Goal: Answer question/provide support

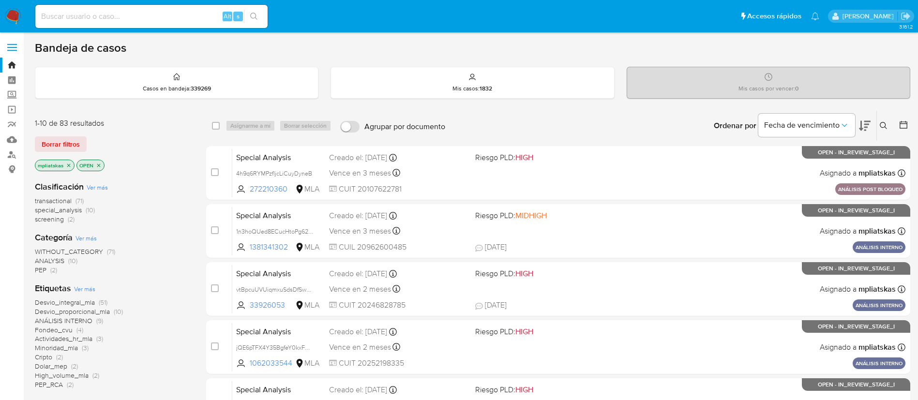
click at [206, 11] on input at bounding box center [151, 16] width 232 height 13
paste input "a6sES0lRlnFBIuauNiNBrBBg"
click at [264, 18] on input "a6sES0lRlnFBIuauNiNBrBBg" at bounding box center [151, 16] width 232 height 13
type input "a6sES0lRlnFBIuauNiNBrBBg"
click at [251, 17] on icon "search-icon" at bounding box center [254, 17] width 8 height 8
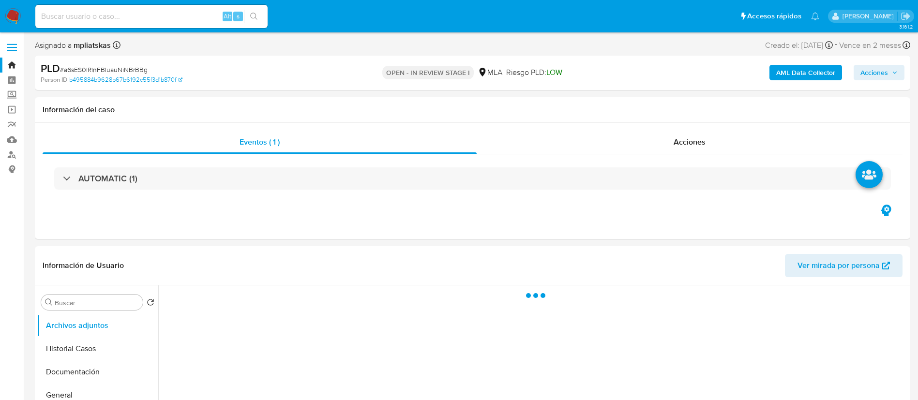
select select "10"
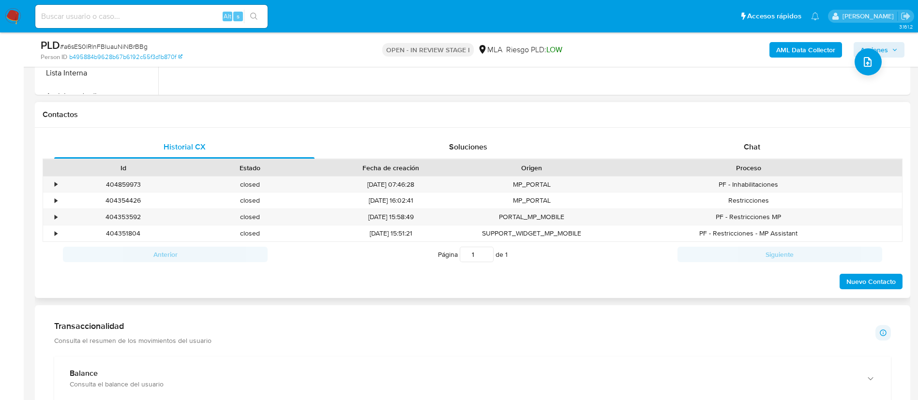
scroll to position [436, 0]
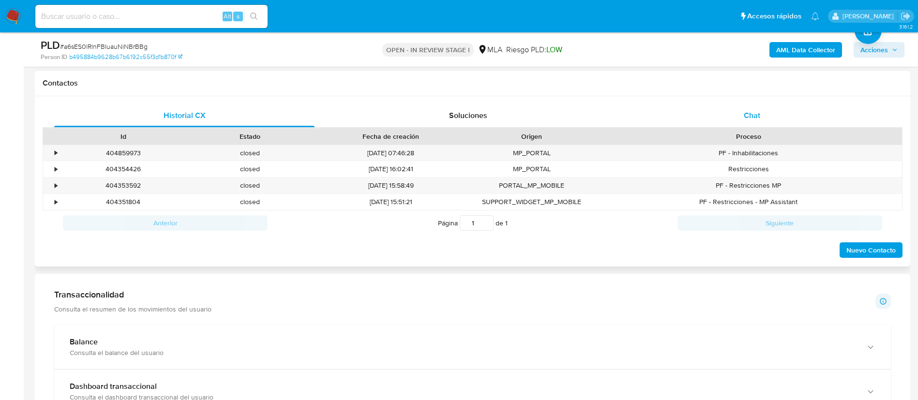
click at [710, 109] on div "Chat" at bounding box center [752, 115] width 260 height 23
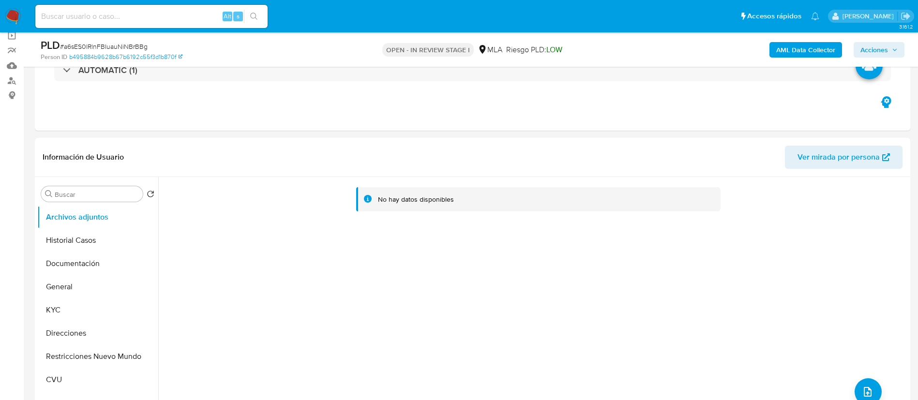
scroll to position [73, 0]
click at [79, 311] on button "KYC" at bounding box center [93, 311] width 113 height 23
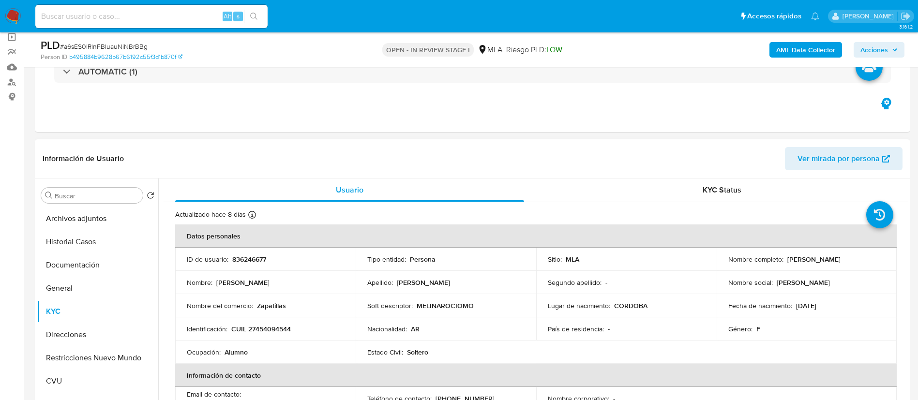
click at [253, 258] on p "836246677" at bounding box center [249, 259] width 34 height 9
copy p "836246677"
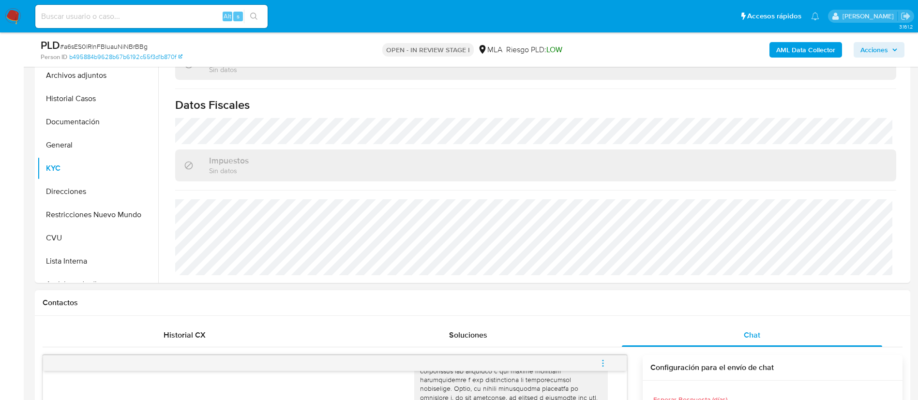
scroll to position [145, 0]
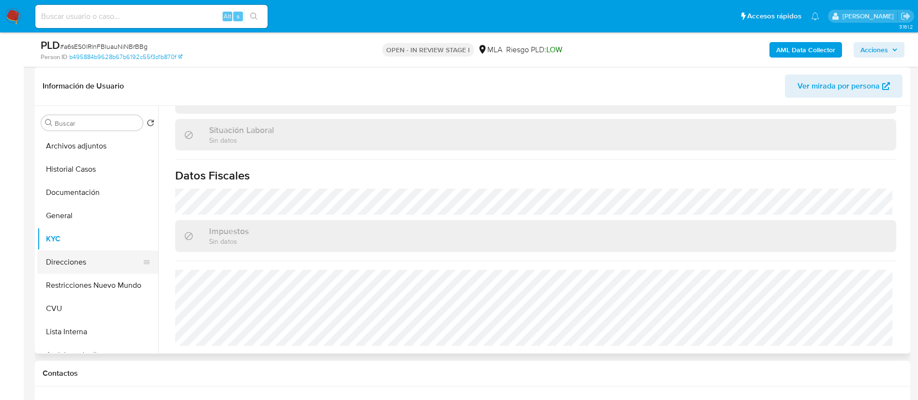
click at [87, 258] on button "Direcciones" at bounding box center [93, 262] width 113 height 23
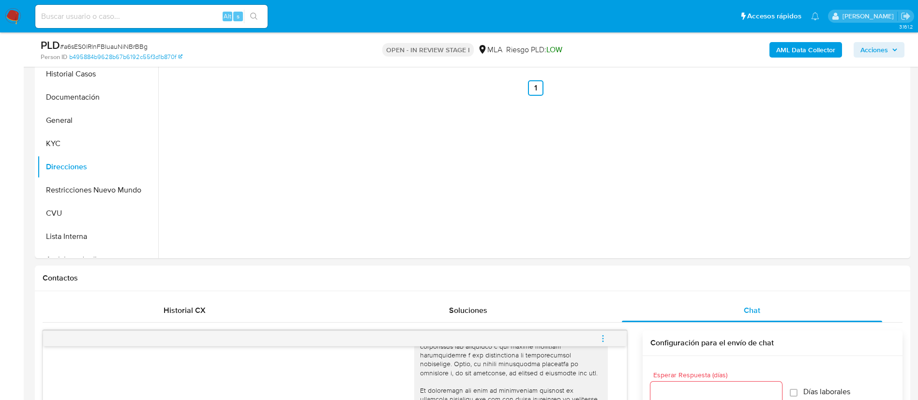
scroll to position [436, 0]
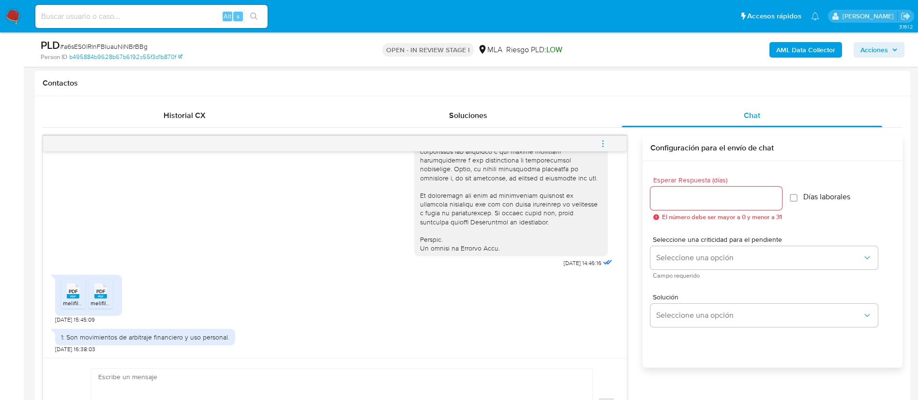
click at [70, 333] on div "1: Son movimientos de arbitraje financiero y uso personal." at bounding box center [145, 337] width 168 height 9
drag, startPoint x: 67, startPoint y: 334, endPoint x: 227, endPoint y: 329, distance: 159.8
click at [227, 329] on div "1: Son movimientos de arbitraje financiero y uso personal." at bounding box center [145, 337] width 180 height 16
copy div "Son movimientos de arbitraje financiero y uso personal"
click at [64, 299] on div "PDF PDF" at bounding box center [73, 290] width 20 height 19
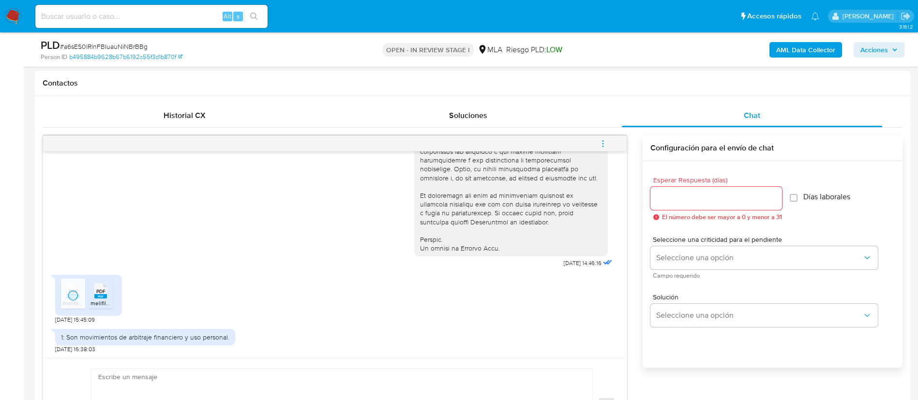
click at [90, 295] on li "PDF PDF melifile4322298742519678090.pdf" at bounding box center [101, 294] width 24 height 30
click at [825, 47] on b "AML Data Collector" at bounding box center [805, 49] width 59 height 15
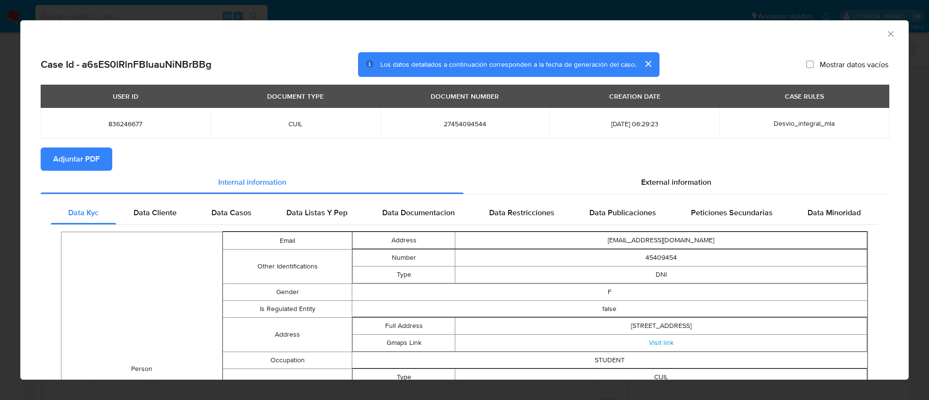
click at [109, 161] on button "Adjuntar PDF" at bounding box center [77, 159] width 72 height 23
click at [886, 29] on icon "Cerrar ventana" at bounding box center [891, 34] width 10 height 10
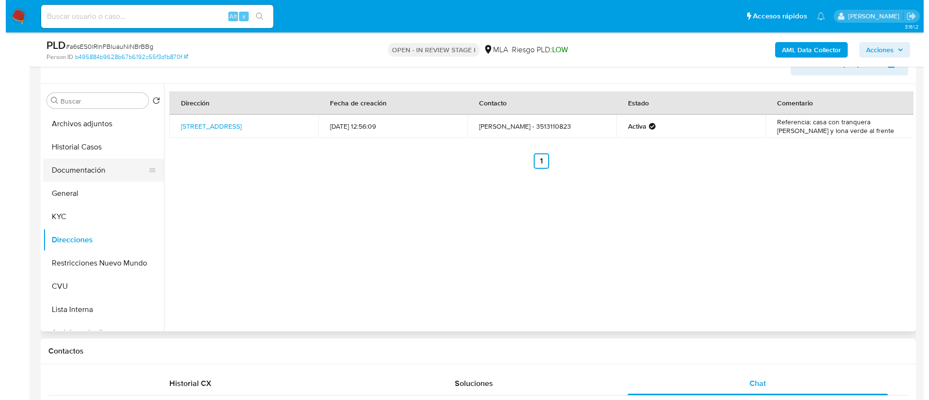
scroll to position [145, 0]
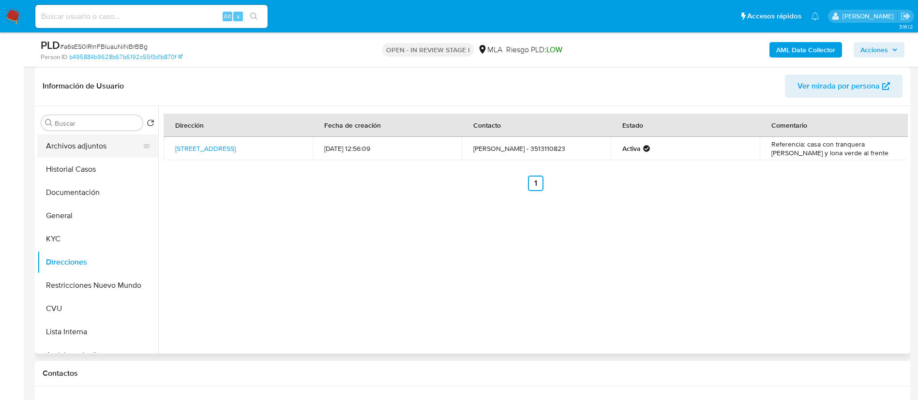
click at [75, 149] on button "Archivos adjuntos" at bounding box center [93, 146] width 113 height 23
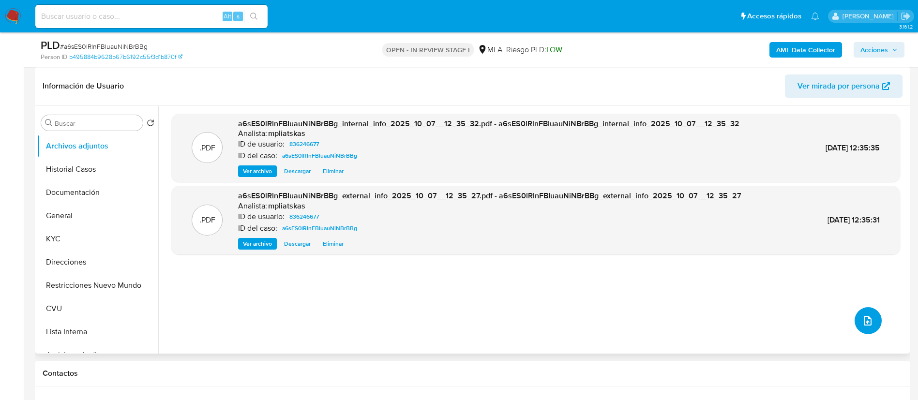
click at [864, 320] on icon "upload-file" at bounding box center [868, 321] width 12 height 12
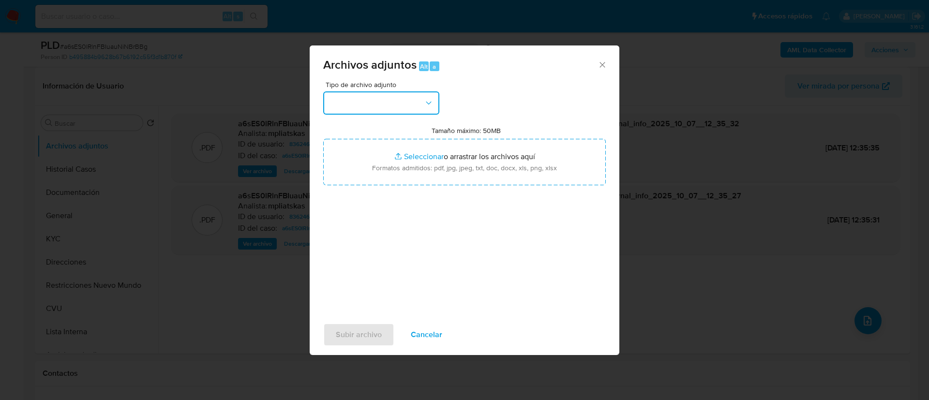
click at [406, 107] on button "button" at bounding box center [381, 102] width 116 height 23
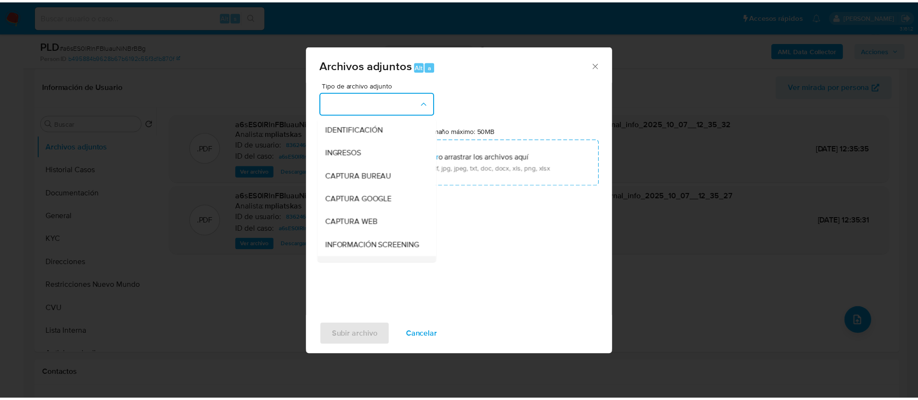
scroll to position [73, 0]
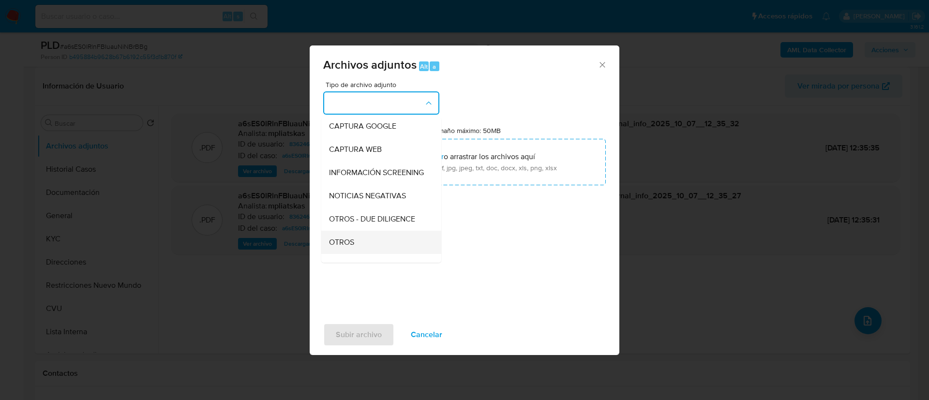
click at [374, 248] on div "OTROS" at bounding box center [378, 242] width 99 height 23
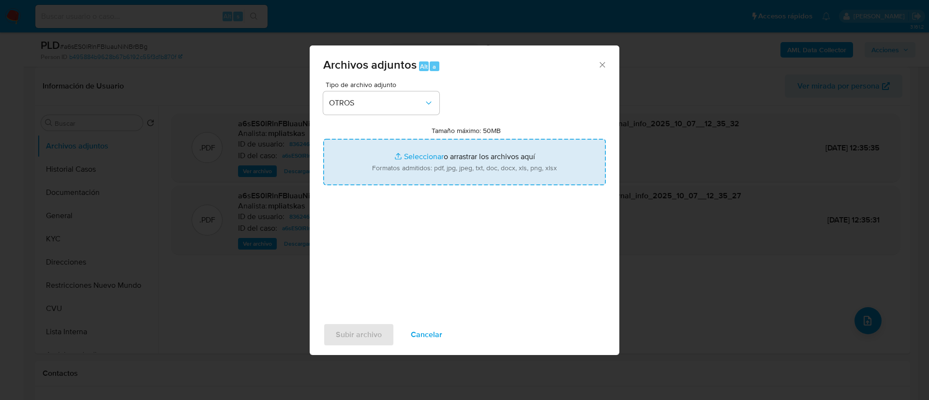
click at [435, 174] on input "Tamaño máximo: 50MB Seleccionar archivos" at bounding box center [464, 162] width 283 height 46
type input "C:\fakepath\836246677 Movimientos.xlsx"
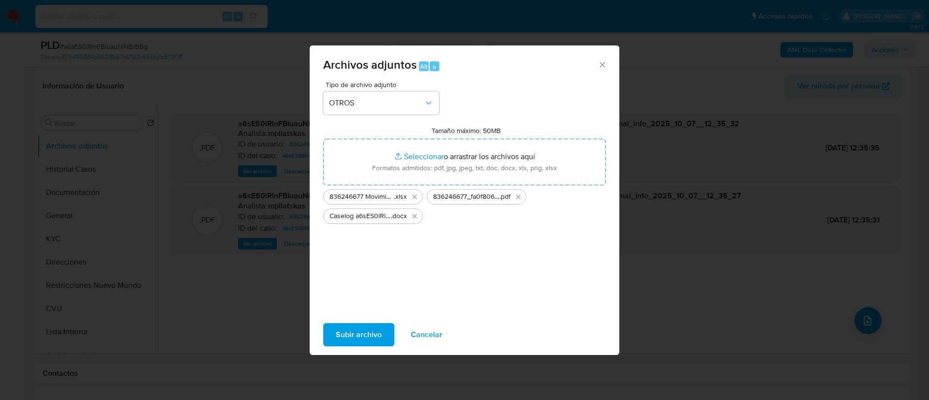
click at [346, 332] on span "Subir archivo" at bounding box center [359, 334] width 46 height 21
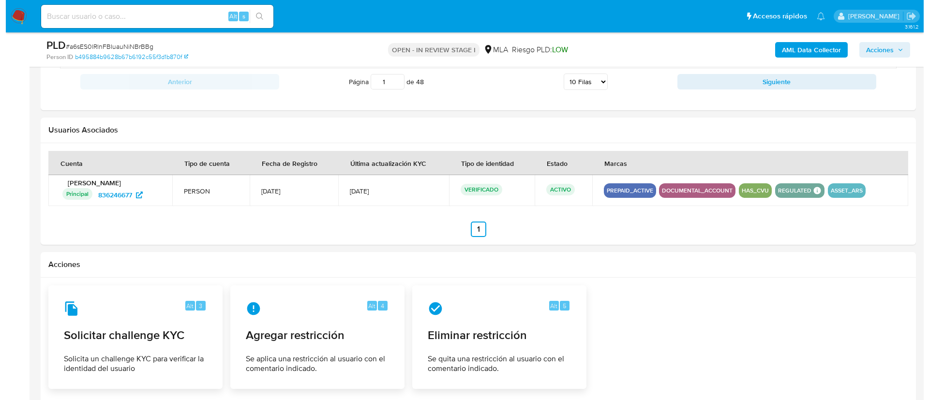
scroll to position [1481, 0]
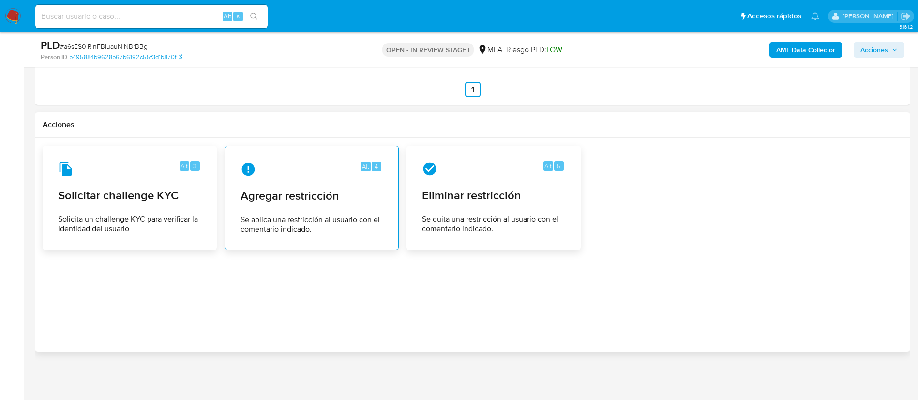
click at [327, 198] on span "Agregar restricción" at bounding box center [312, 196] width 142 height 15
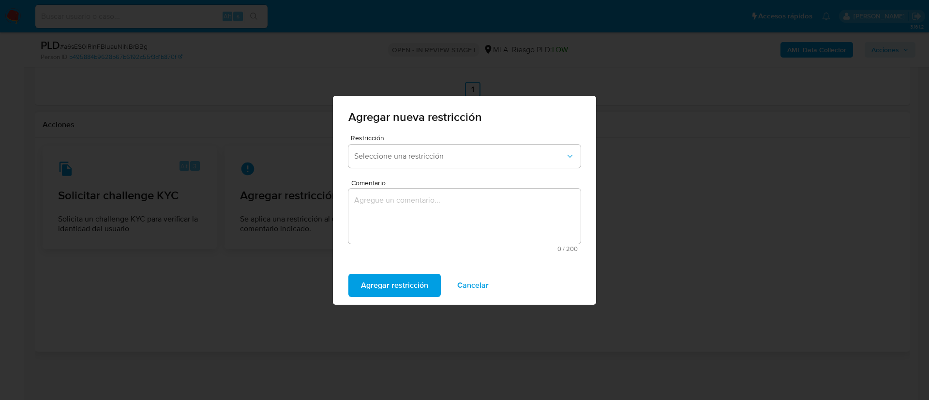
click at [367, 170] on div "Restricción Seleccione una restricción" at bounding box center [464, 153] width 232 height 37
click at [370, 164] on button "Seleccione una restricción" at bounding box center [464, 156] width 232 height 23
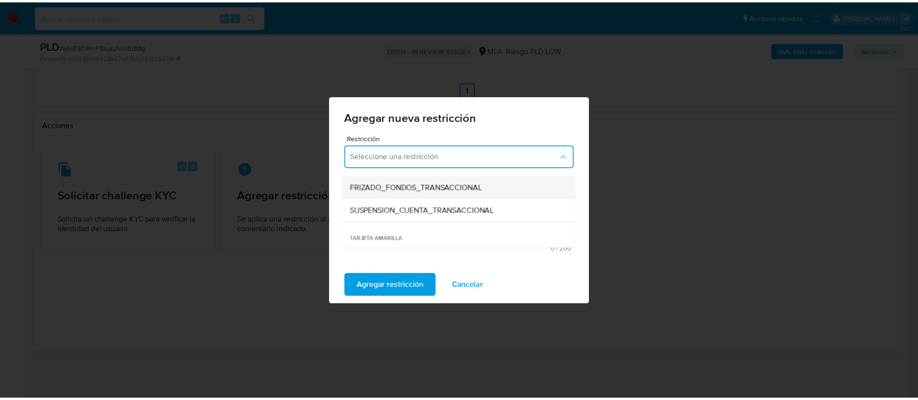
scroll to position [145, 0]
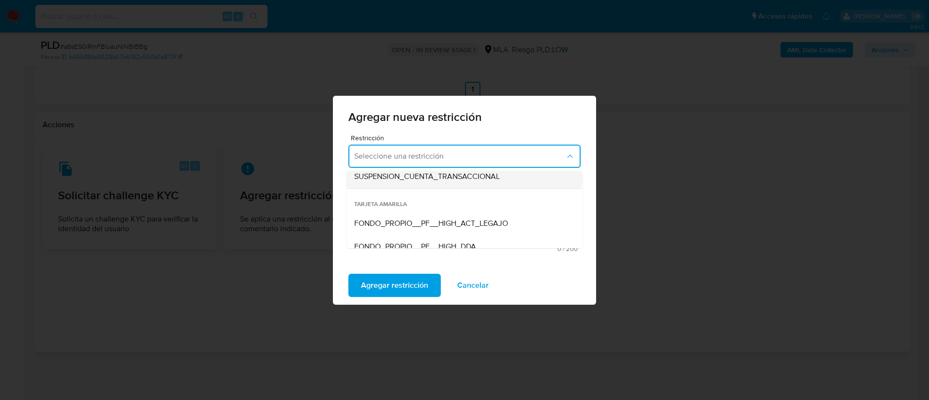
click at [414, 180] on span "SUSPENSION_CUENTA_TRANSACCIONAL" at bounding box center [427, 177] width 146 height 10
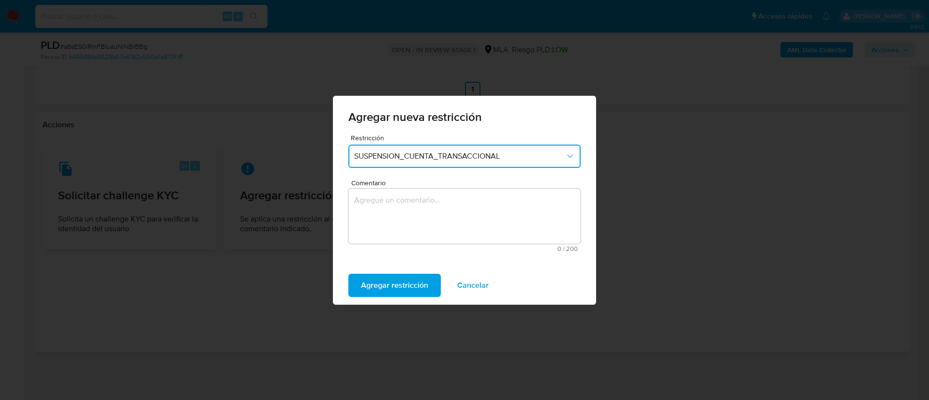
click at [412, 203] on textarea "Comentario" at bounding box center [464, 216] width 232 height 55
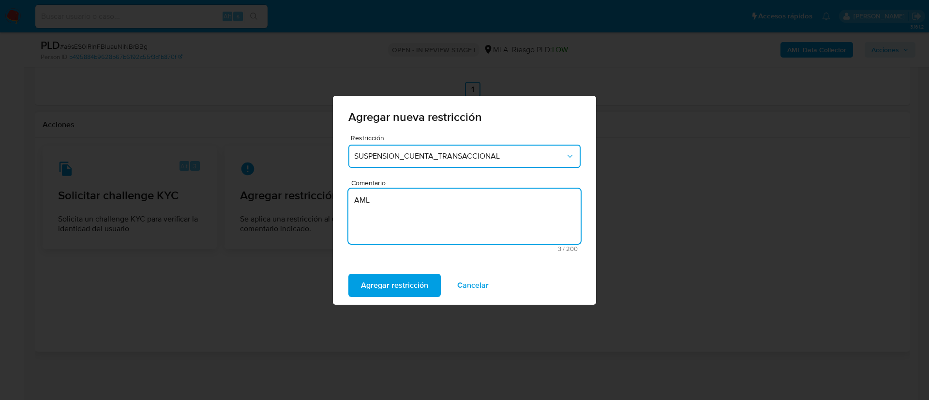
type textarea "AML"
drag, startPoint x: 407, startPoint y: 268, endPoint x: 403, endPoint y: 276, distance: 10.0
click at [406, 269] on div "Agregar restricción Cancelar" at bounding box center [464, 285] width 263 height 39
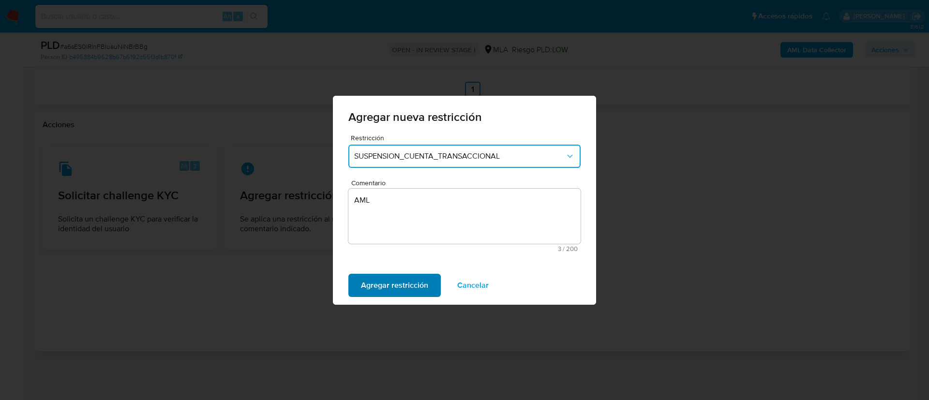
drag, startPoint x: 403, startPoint y: 276, endPoint x: 393, endPoint y: 284, distance: 12.1
click at [403, 277] on span "Agregar restricción" at bounding box center [394, 285] width 67 height 21
click at [388, 283] on span "Confirmar" at bounding box center [378, 285] width 35 height 21
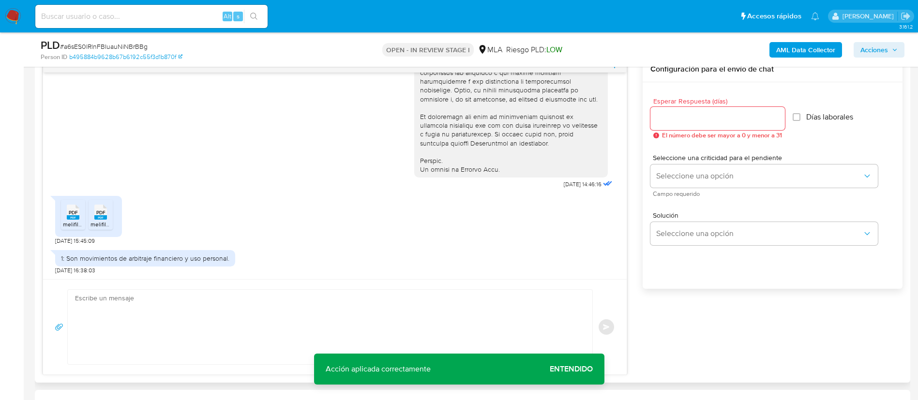
scroll to position [537, 0]
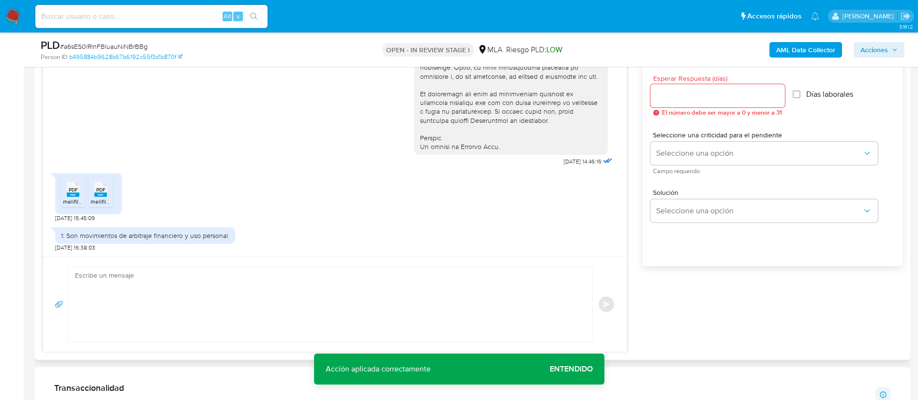
click at [235, 304] on textarea at bounding box center [327, 304] width 505 height 75
paste textarea "Muchas gracias por la respuesta. Analizamos tu caso y notamos que la informació…"
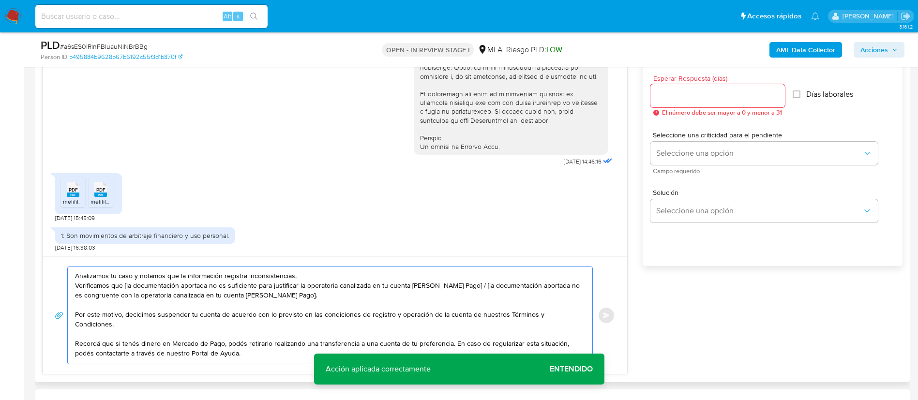
scroll to position [0, 0]
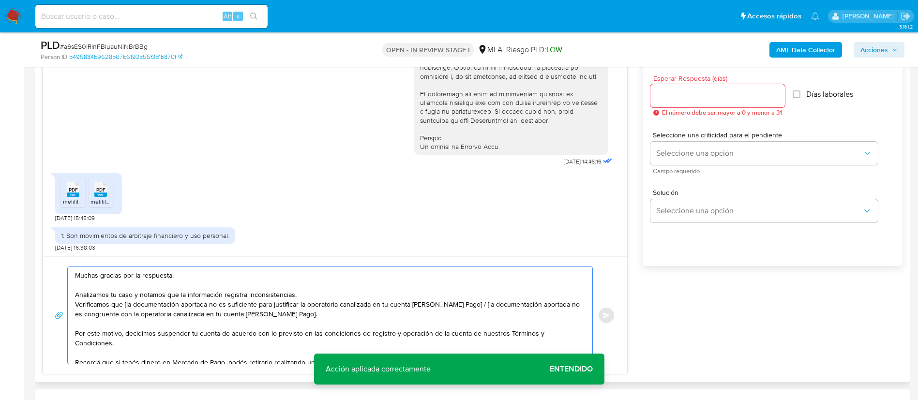
drag, startPoint x: 124, startPoint y: 305, endPoint x: 472, endPoint y: 307, distance: 347.5
click at [472, 307] on textarea "Muchas gracias por la respuesta. Analizamos tu caso y notamos que la informació…" at bounding box center [327, 315] width 505 height 97
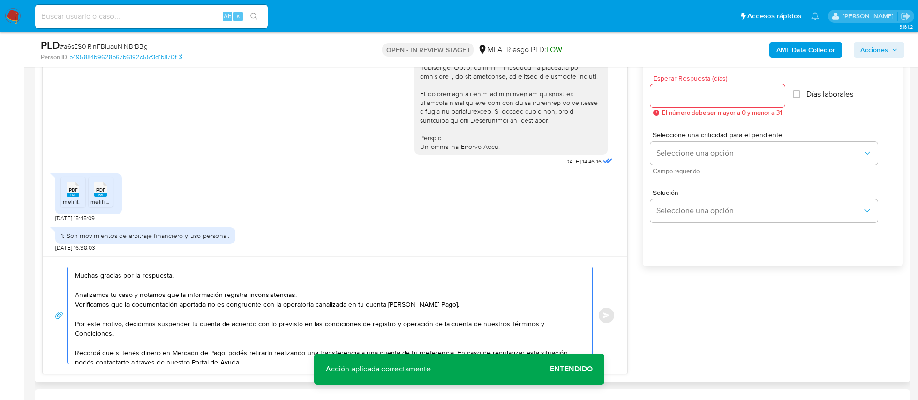
click at [439, 306] on textarea "Muchas gracias por la respuesta. Analizamos tu caso y notamos que la informació…" at bounding box center [327, 315] width 505 height 97
click at [447, 307] on textarea "Muchas gracias por la respuesta. Analizamos tu caso y notamos que la informació…" at bounding box center [327, 315] width 505 height 97
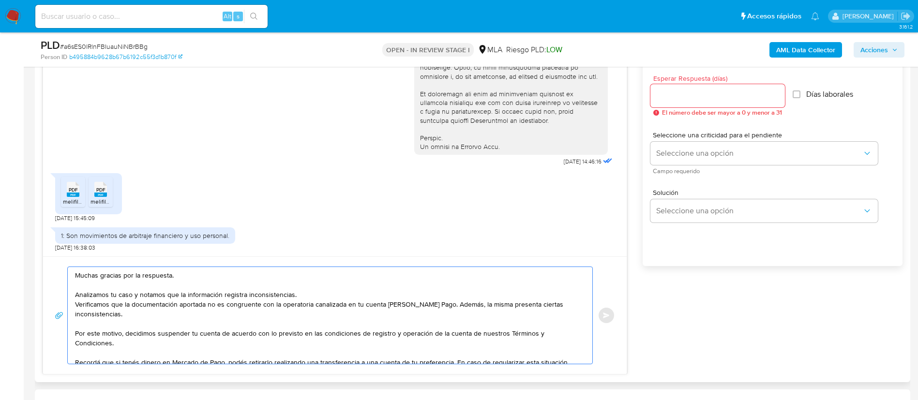
type textarea "Muchas gracias por la respuesta. Analizamos tu caso y notamos que la informació…"
click at [715, 87] on div at bounding box center [717, 95] width 135 height 23
click at [714, 98] on input "Esperar Respuesta (días)" at bounding box center [717, 96] width 135 height 13
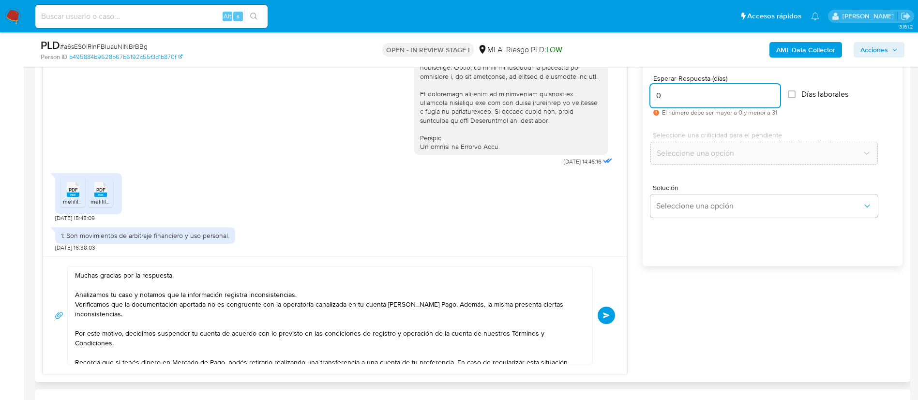
scroll to position [465, 0]
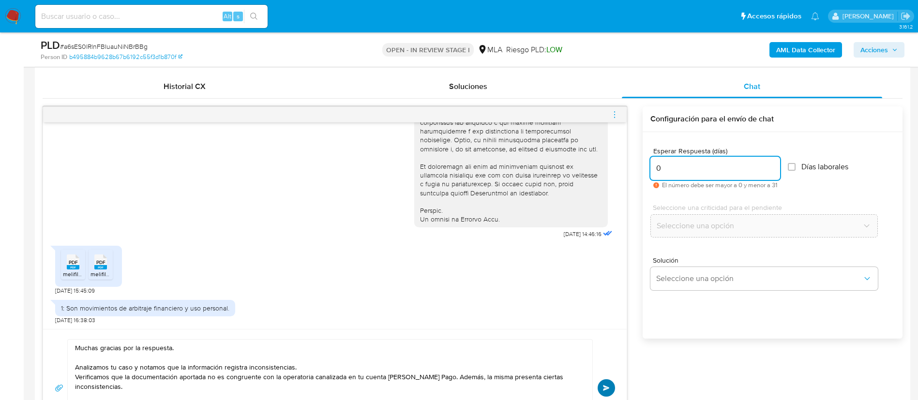
type input "0"
click at [611, 386] on button "Enviar" at bounding box center [606, 387] width 17 height 17
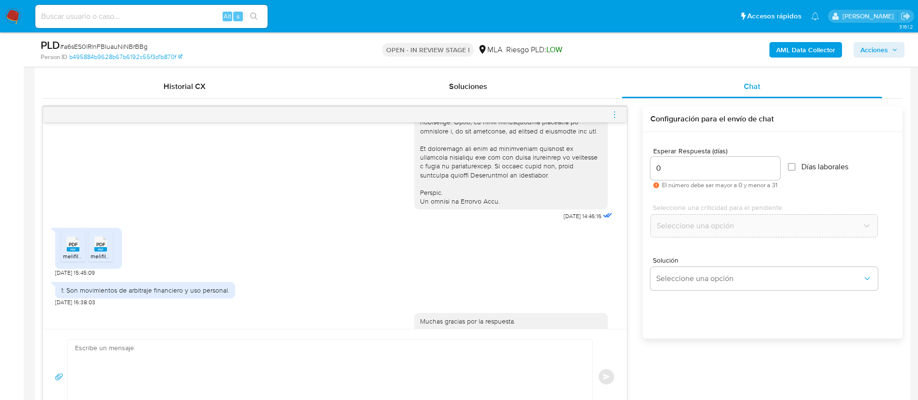
scroll to position [629, 0]
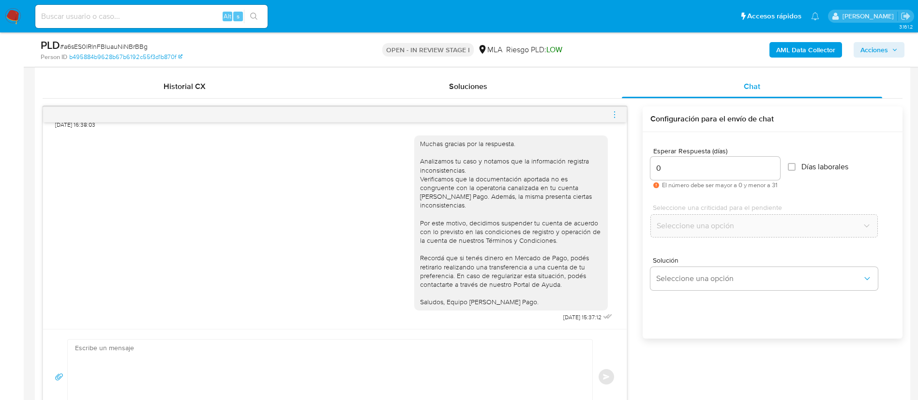
click at [611, 114] on icon "menu-action" at bounding box center [614, 114] width 9 height 9
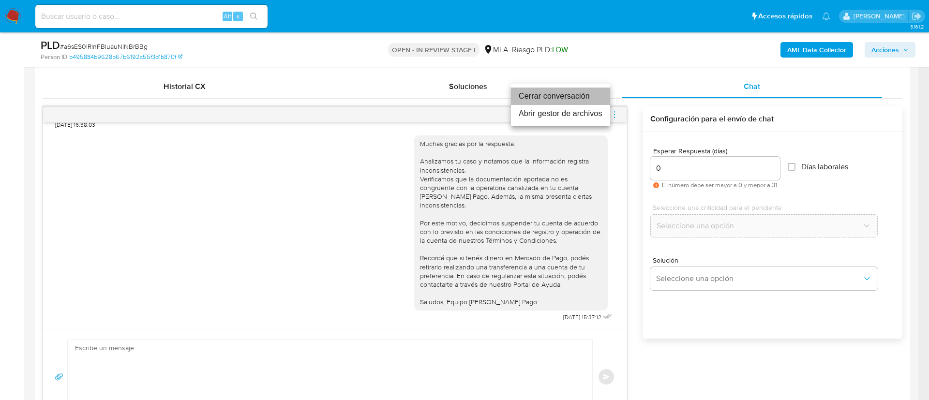
click at [539, 98] on li "Cerrar conversación" at bounding box center [560, 96] width 99 height 17
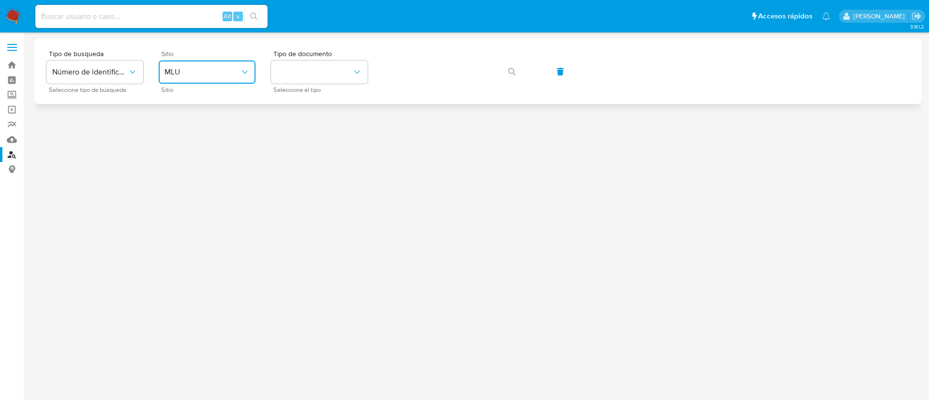
click at [234, 78] on button "MLU" at bounding box center [207, 71] width 97 height 23
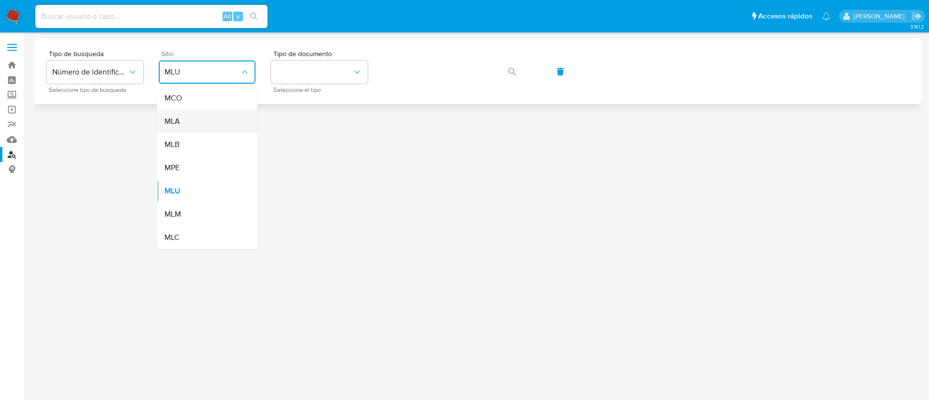
click at [224, 125] on div "MLA" at bounding box center [204, 121] width 79 height 23
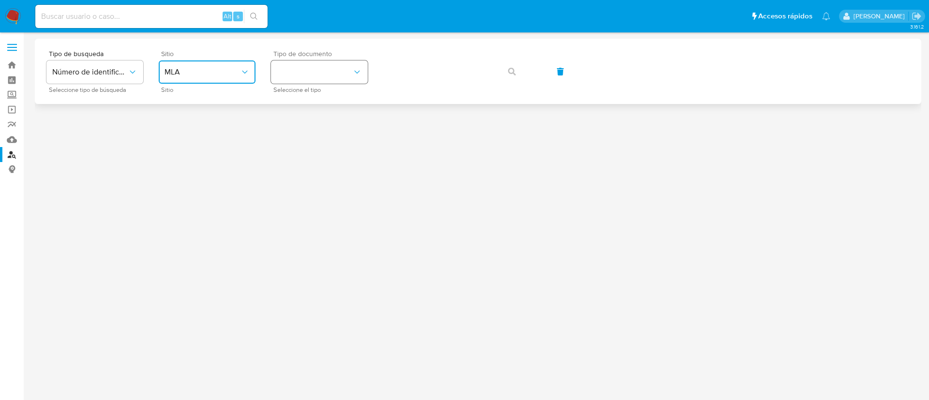
click at [298, 79] on button "identificationType" at bounding box center [319, 71] width 97 height 23
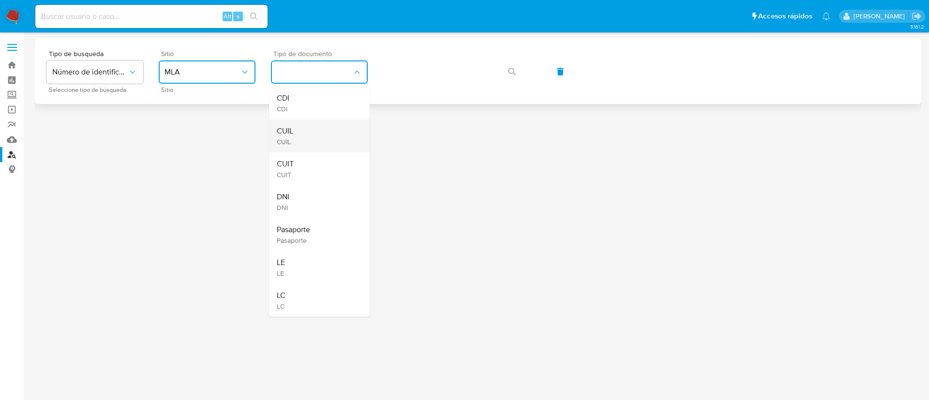
click at [315, 141] on div "CUIL CUIL" at bounding box center [316, 136] width 79 height 33
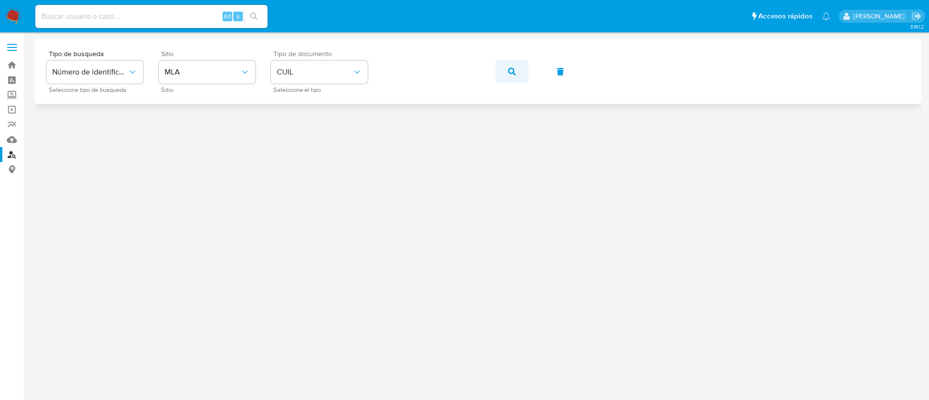
click at [501, 62] on button "button" at bounding box center [512, 71] width 33 height 23
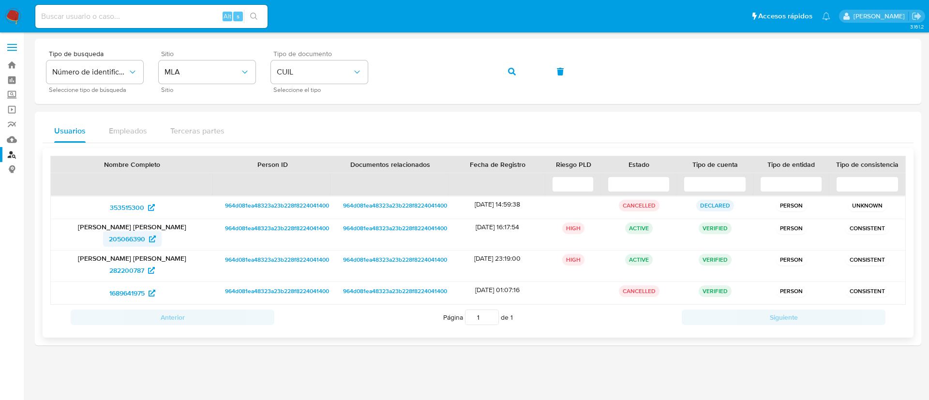
click at [135, 234] on span "205066390" at bounding box center [127, 238] width 36 height 15
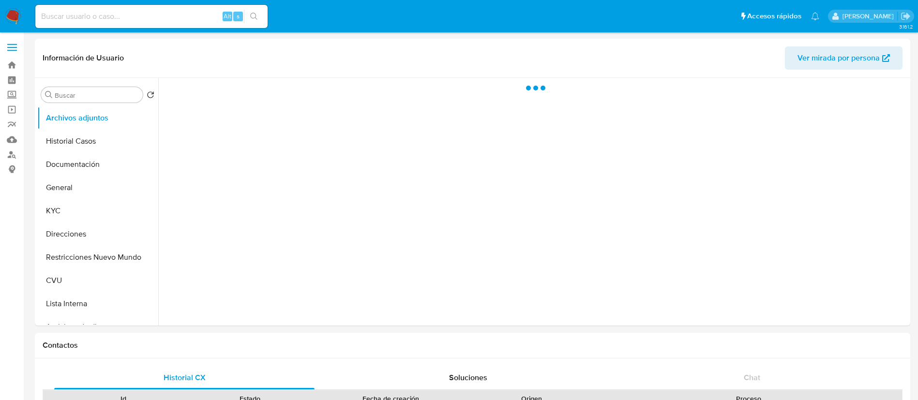
select select "10"
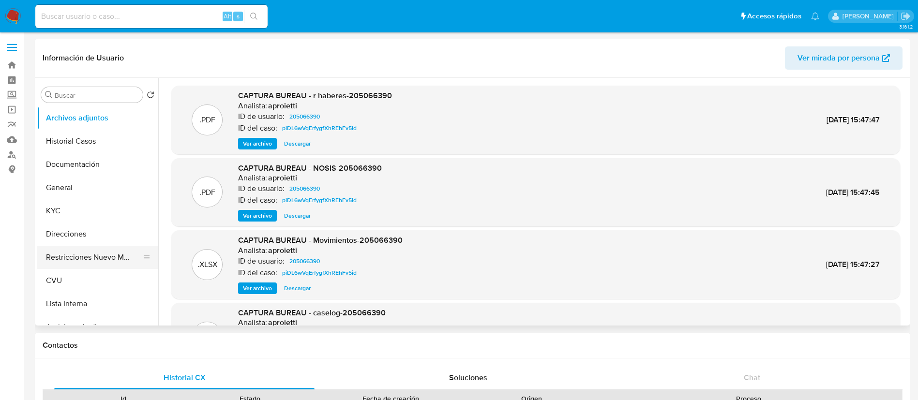
click at [88, 265] on button "Restricciones Nuevo Mundo" at bounding box center [93, 257] width 113 height 23
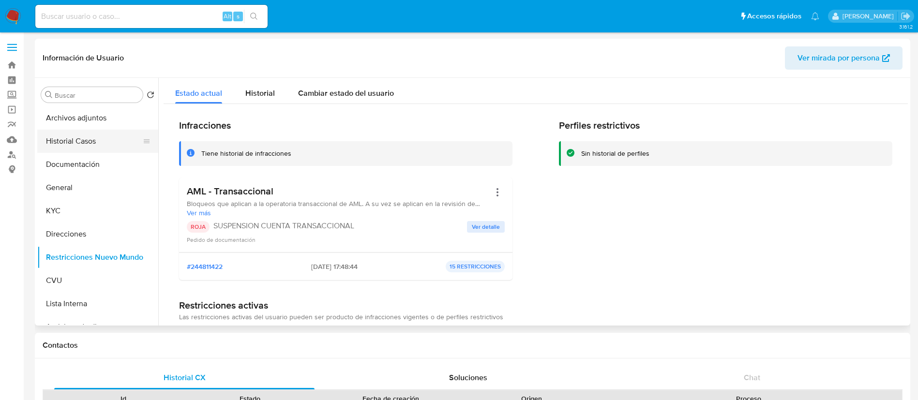
click at [84, 143] on button "Historial Casos" at bounding box center [93, 141] width 113 height 23
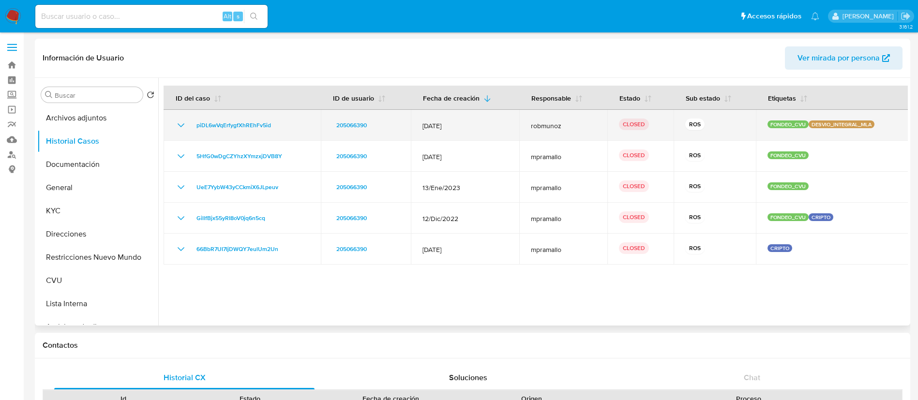
click at [178, 131] on td "piDL6wVqErfygfXhREhFv5id" at bounding box center [242, 125] width 157 height 31
click at [181, 125] on icon "Mostrar/Ocultar" at bounding box center [181, 126] width 12 height 12
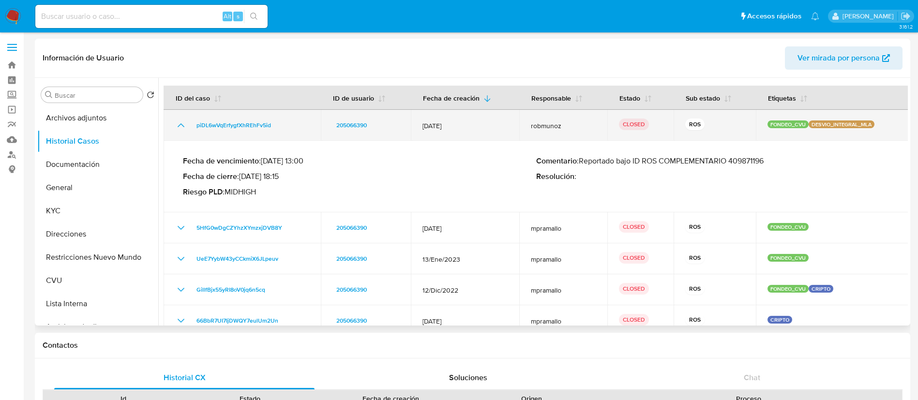
click at [181, 125] on icon "Mostrar/Ocultar" at bounding box center [181, 126] width 12 height 12
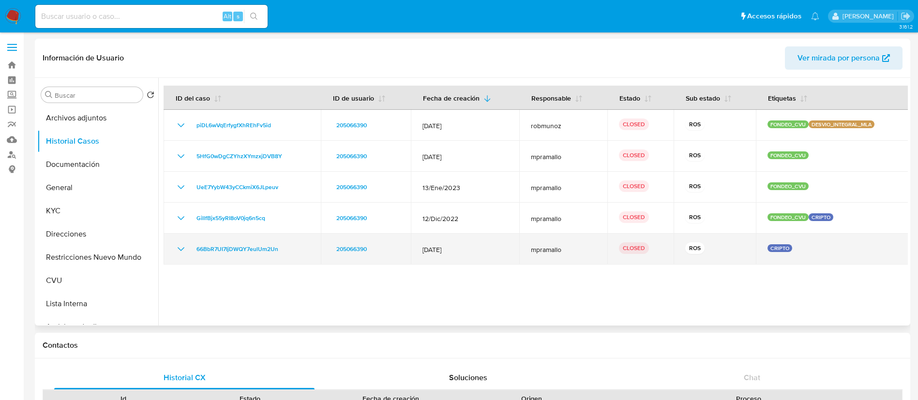
click at [176, 245] on icon "Mostrar/Ocultar" at bounding box center [181, 249] width 12 height 12
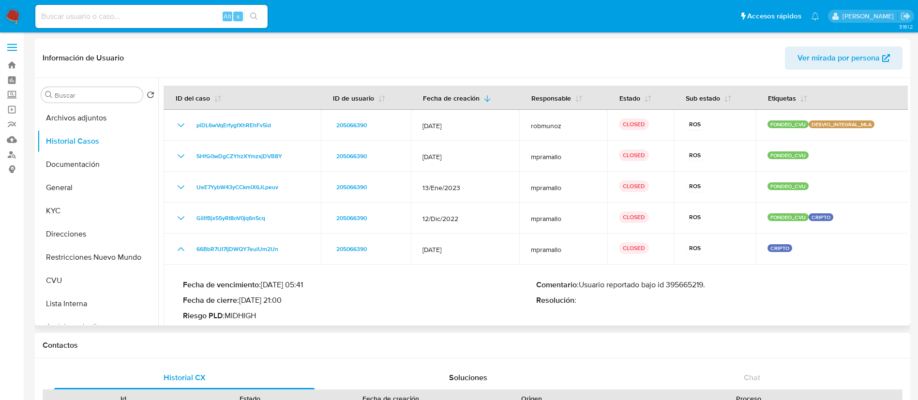
click at [690, 277] on div "Fecha de vencimiento : 10/02/2023 05:41 Fecha de cierre : 13/03/2023 21:00 Ries…" at bounding box center [536, 300] width 707 height 56
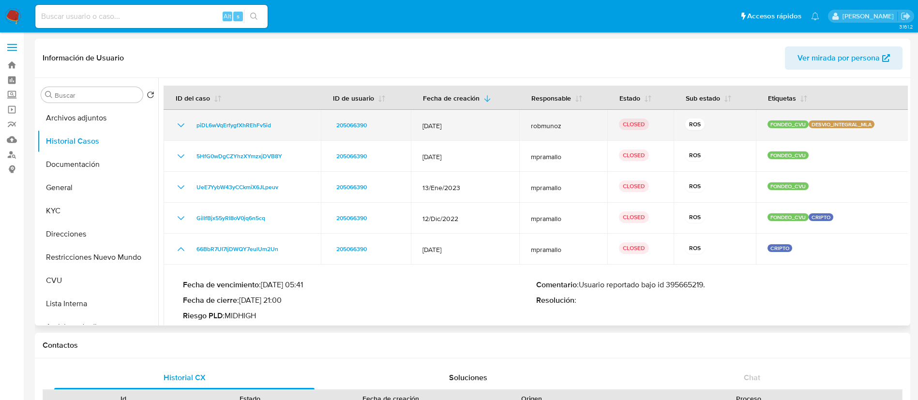
click at [179, 123] on icon "Mostrar/Ocultar" at bounding box center [181, 126] width 12 height 12
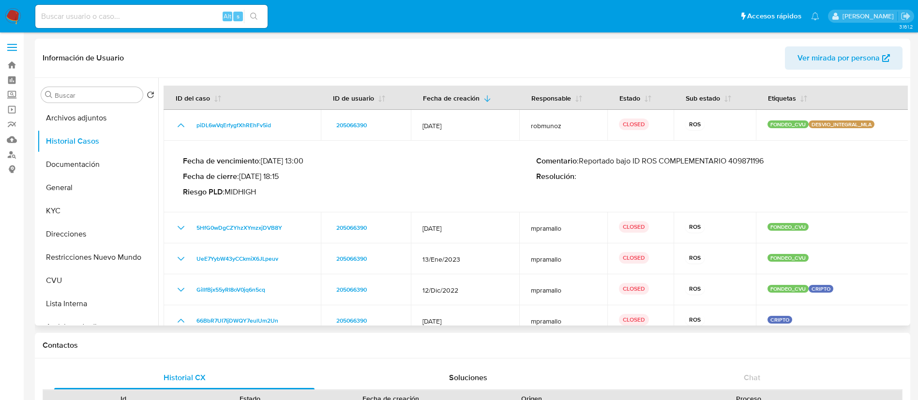
click at [740, 153] on div "Fecha de vencimiento : 10/06/2023 13:00 Fecha de cierre : 02/06/2023 18:15 Ries…" at bounding box center [536, 177] width 707 height 56
click at [741, 158] on p "Comentario : Reportado bajo ID ROS COMPLEMENTARIO 409871196" at bounding box center [712, 161] width 353 height 10
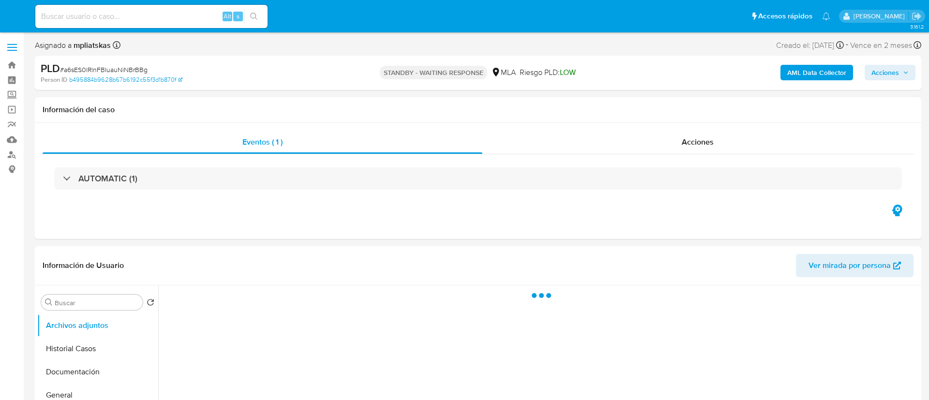
select select "10"
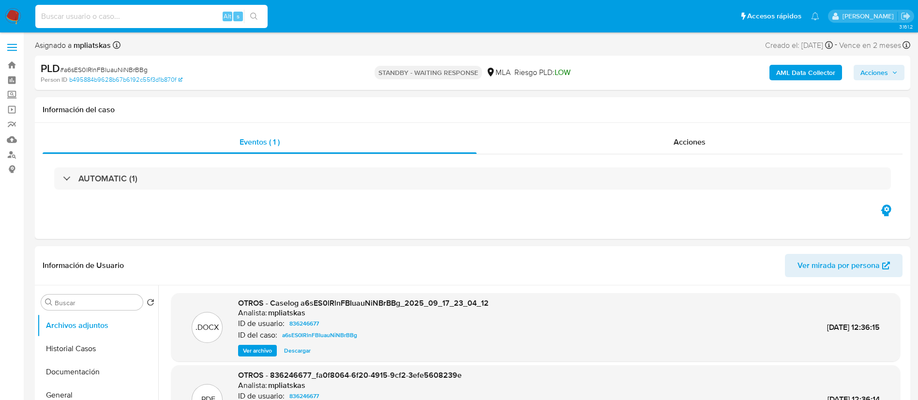
click at [207, 13] on input at bounding box center [151, 16] width 232 height 13
paste input "Ud2U5vW27JZ9zWgONGMcw9XO"
type input "Ud2U5vW27JZ9zWgONGMcw9XO"
click at [253, 13] on icon "search-icon" at bounding box center [254, 17] width 8 height 8
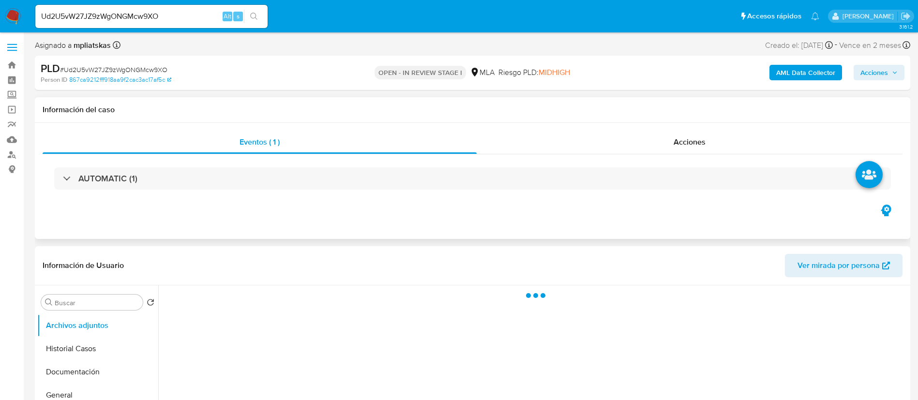
select select "10"
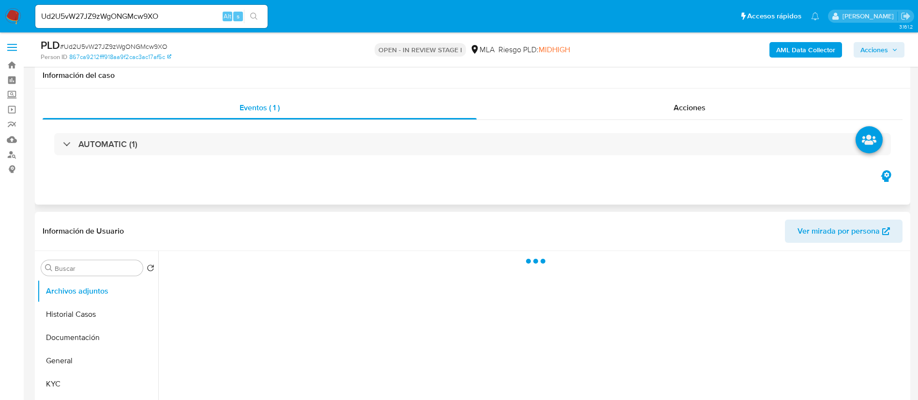
scroll to position [145, 0]
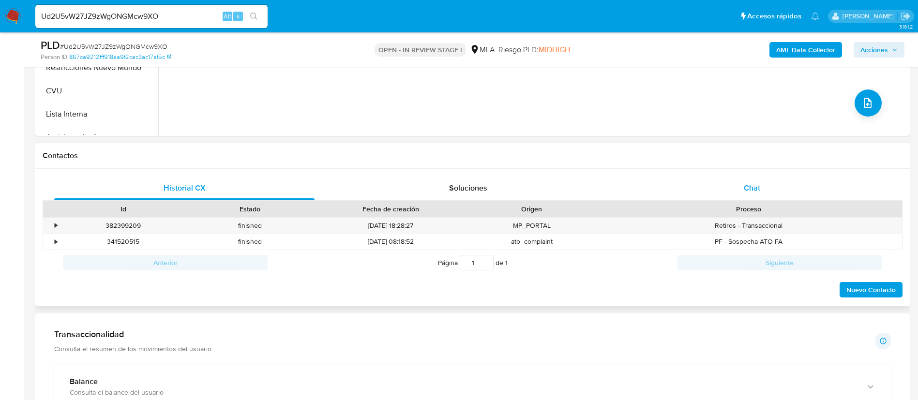
click at [701, 183] on div "Chat" at bounding box center [752, 188] width 260 height 23
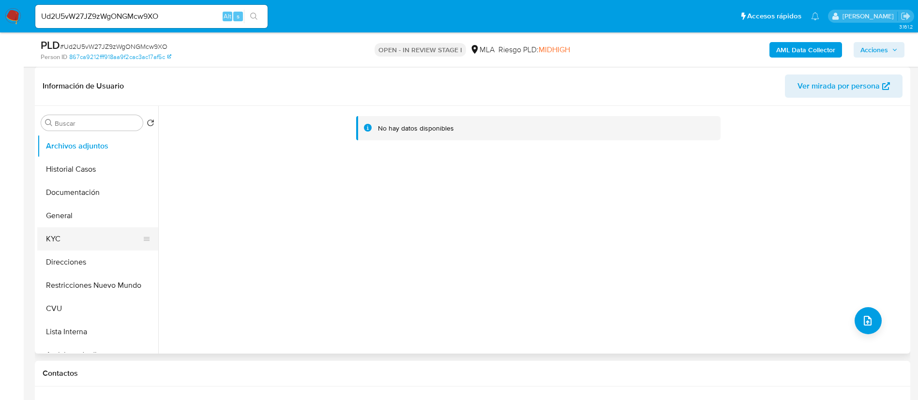
click at [75, 239] on button "KYC" at bounding box center [93, 238] width 113 height 23
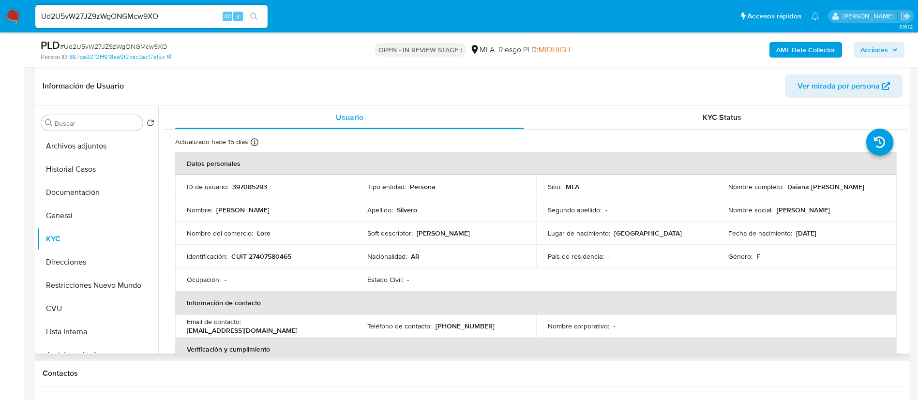
click at [238, 188] on p "397085293" at bounding box center [249, 186] width 35 height 9
copy p "397085293"
click at [270, 248] on td "Identificación : CUIT 27407580465" at bounding box center [265, 256] width 180 height 23
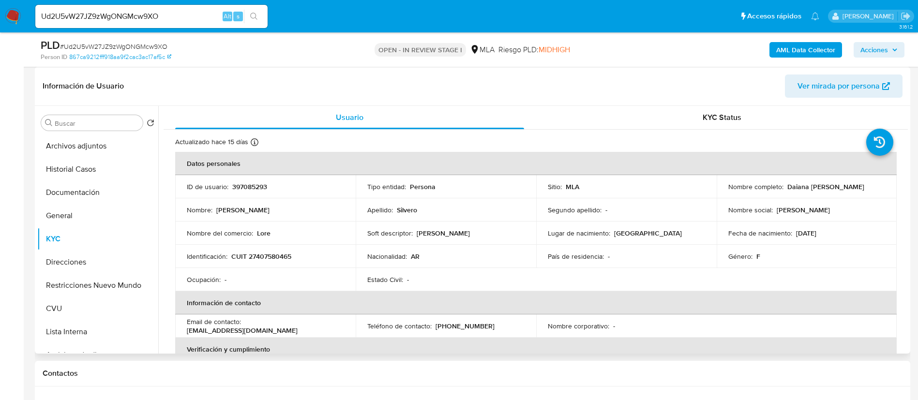
click at [271, 253] on p "CUIT 27407580465" at bounding box center [261, 256] width 60 height 9
copy p "27407580465"
click at [775, 57] on button "AML Data Collector" at bounding box center [805, 49] width 73 height 15
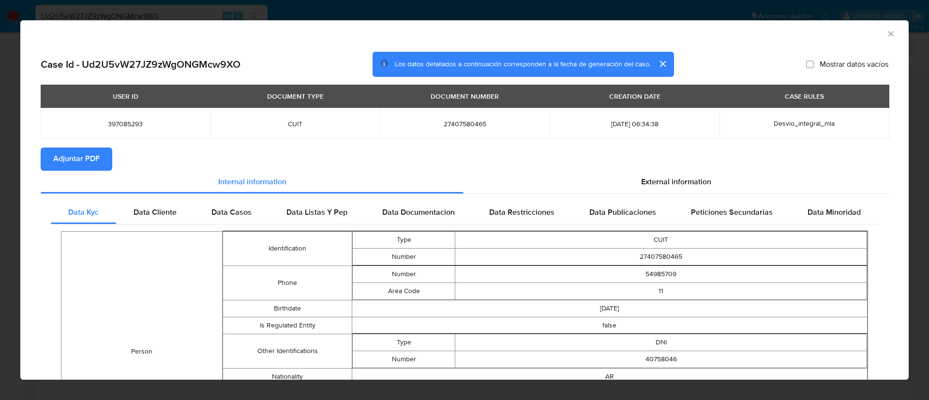
click at [107, 154] on button "Adjuntar PDF" at bounding box center [77, 159] width 72 height 23
click at [886, 35] on icon "Cerrar ventana" at bounding box center [891, 34] width 10 height 10
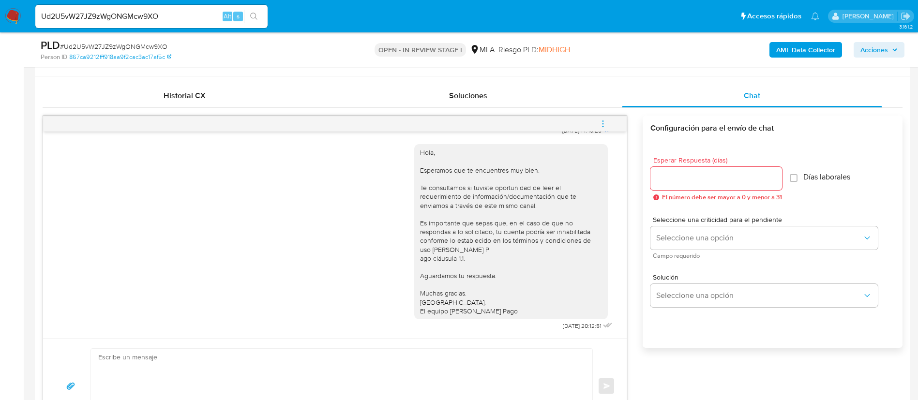
scroll to position [436, 0]
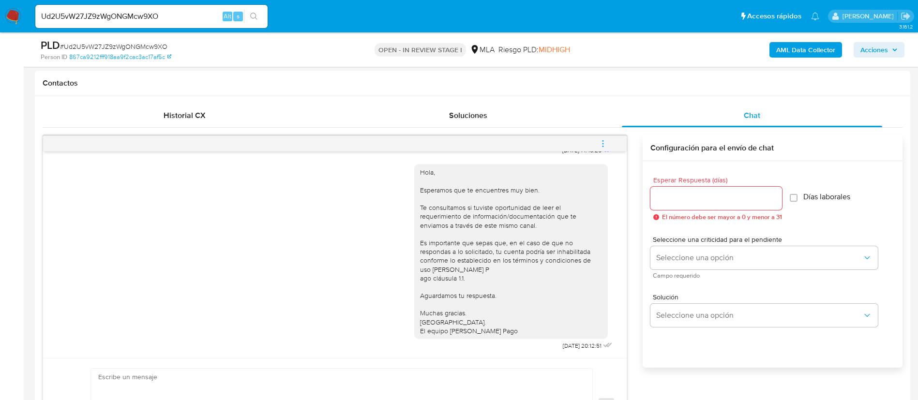
click at [605, 149] on span "menu-action" at bounding box center [603, 143] width 9 height 23
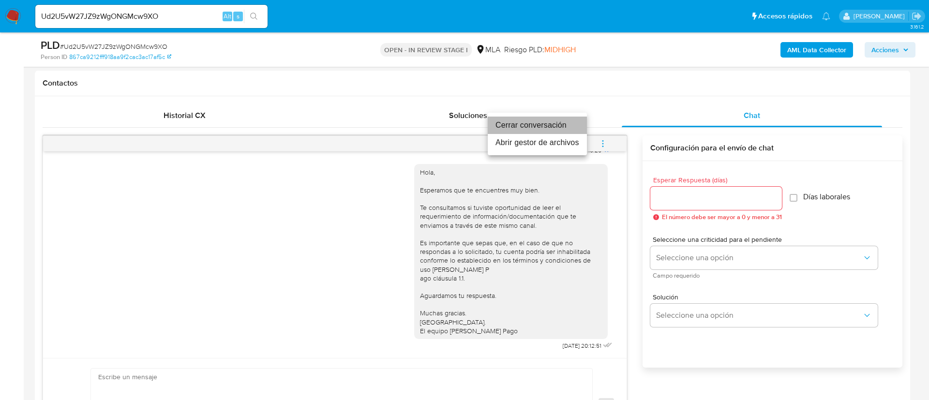
click at [558, 127] on li "Cerrar conversación" at bounding box center [537, 125] width 99 height 17
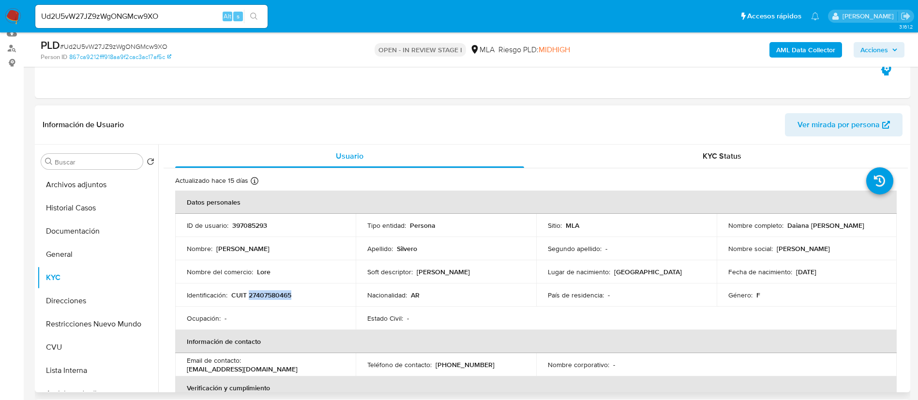
scroll to position [73, 0]
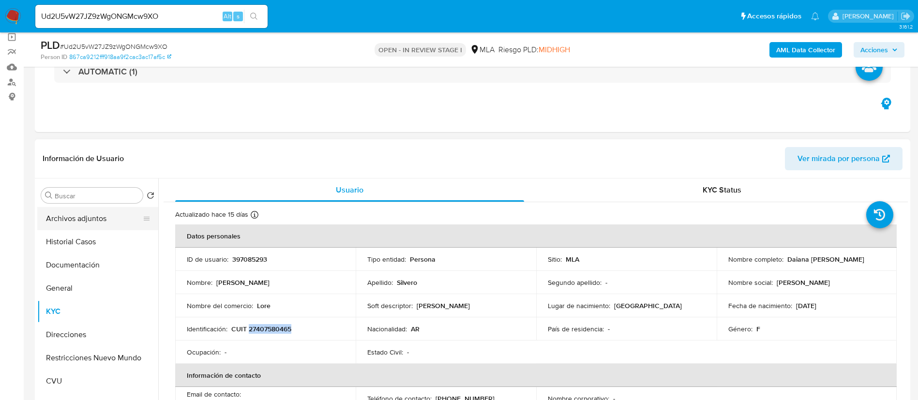
click at [115, 224] on button "Archivos adjuntos" at bounding box center [93, 218] width 113 height 23
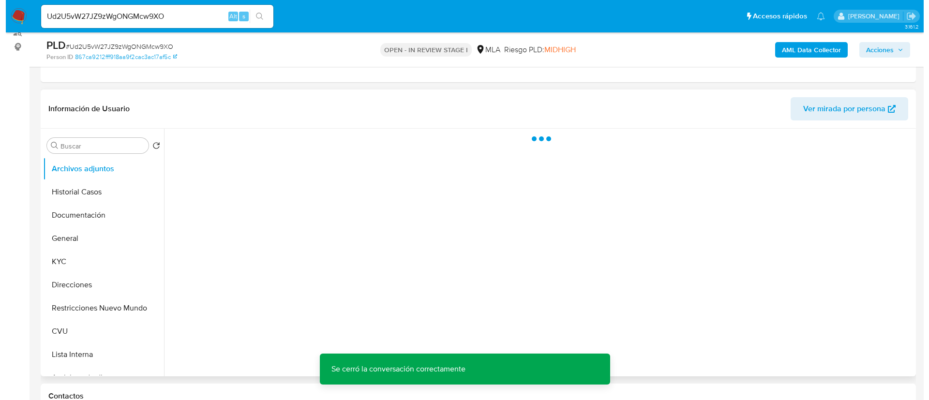
scroll to position [145, 0]
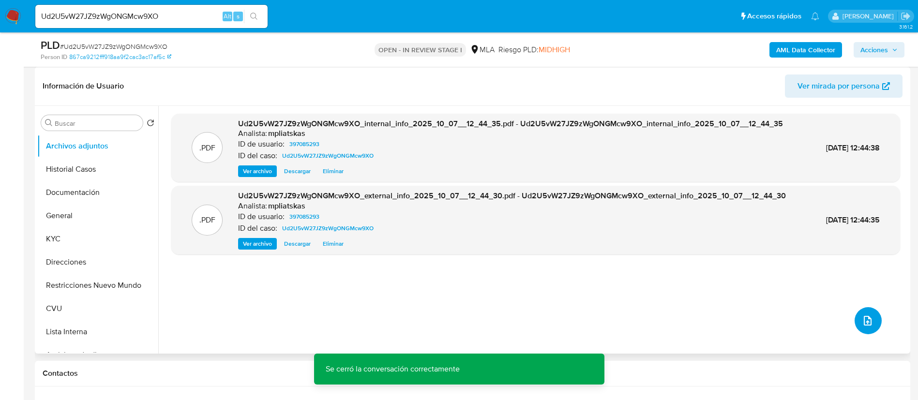
click at [857, 315] on button "upload-file" at bounding box center [868, 320] width 27 height 27
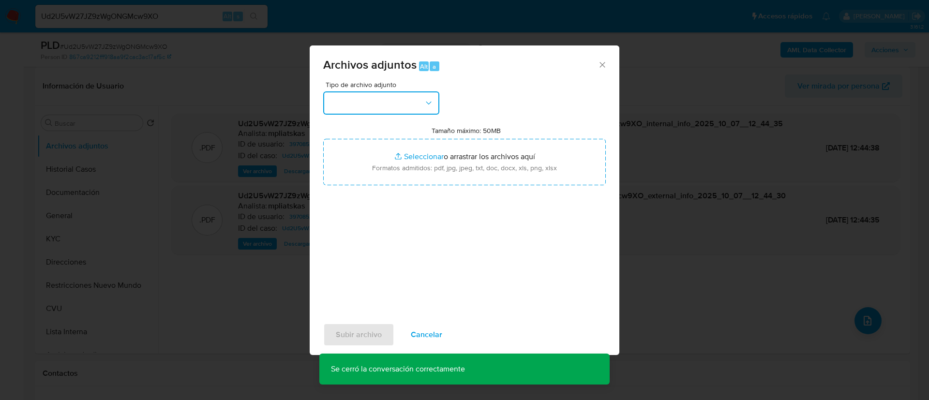
click at [432, 100] on icon "button" at bounding box center [429, 103] width 10 height 10
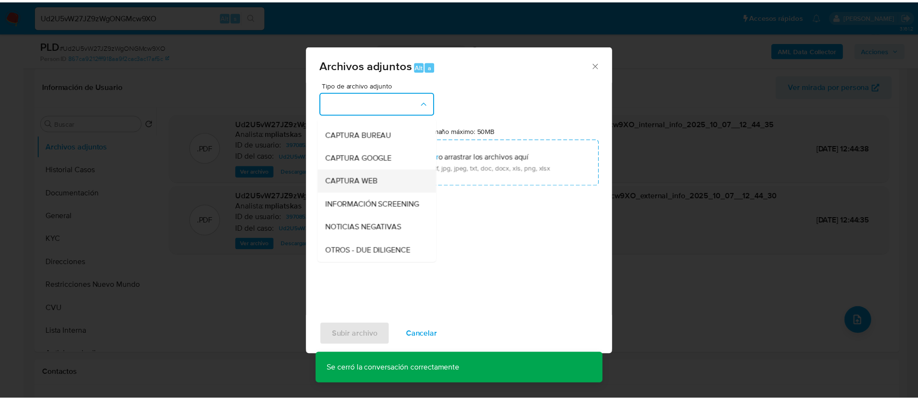
scroll to position [73, 0]
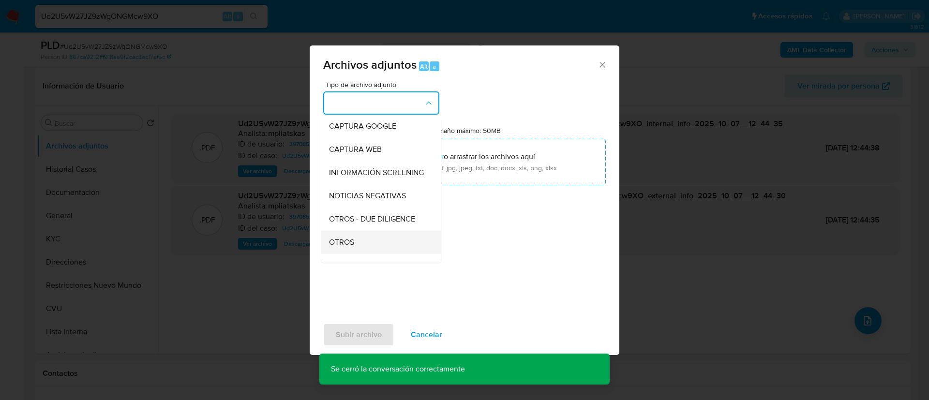
click at [377, 241] on div "OTROS" at bounding box center [378, 242] width 99 height 23
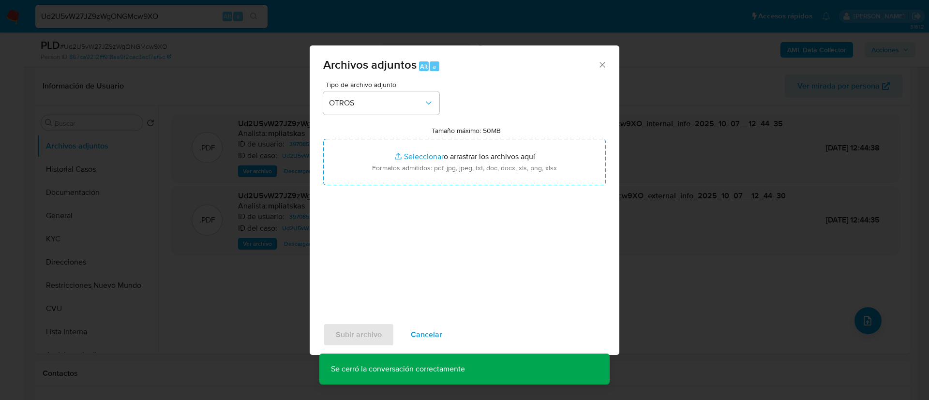
click at [425, 118] on div "Tipo de archivo adjunto OTROS Tamaño máximo: 50MB Seleccionar archivos Seleccio…" at bounding box center [464, 195] width 283 height 228
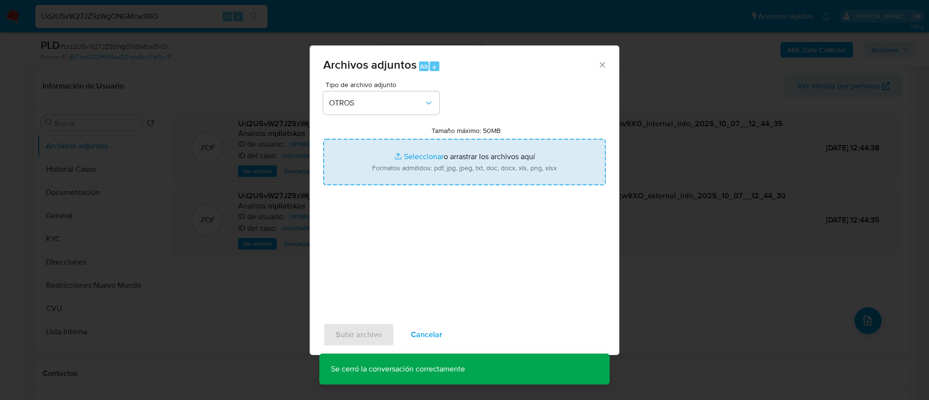
click at [420, 154] on input "Tamaño máximo: 50MB Seleccionar archivos" at bounding box center [464, 162] width 283 height 46
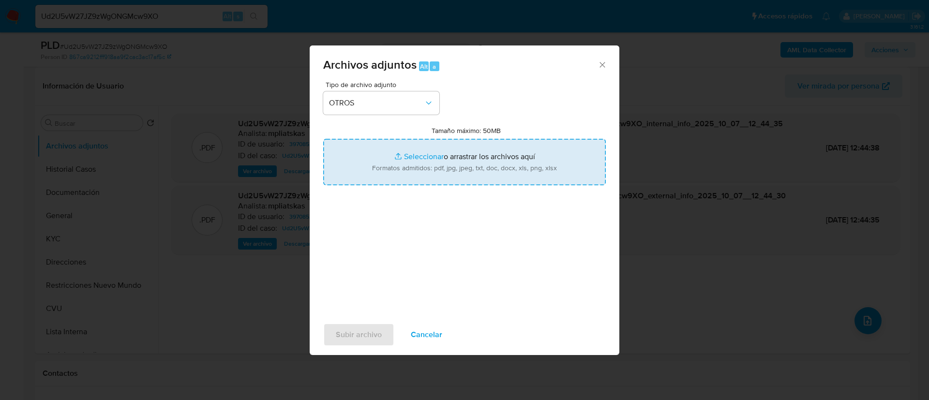
type input "C:\fakepath\397085293 Movimientos.xlsx"
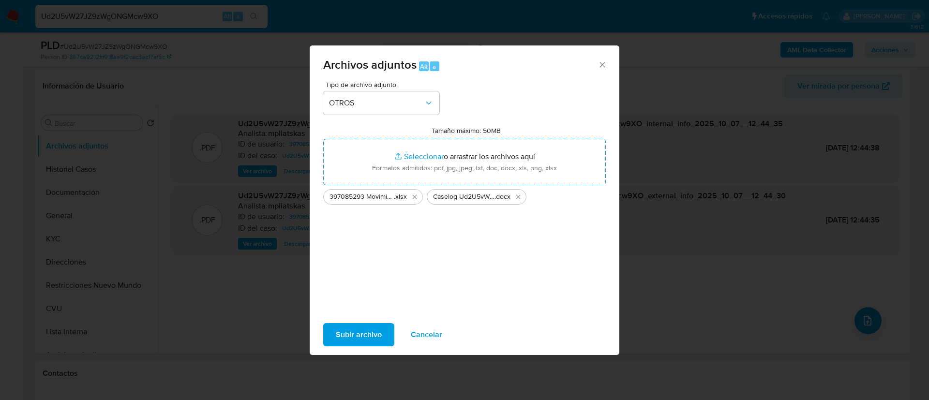
click at [372, 329] on span "Subir archivo" at bounding box center [359, 334] width 46 height 21
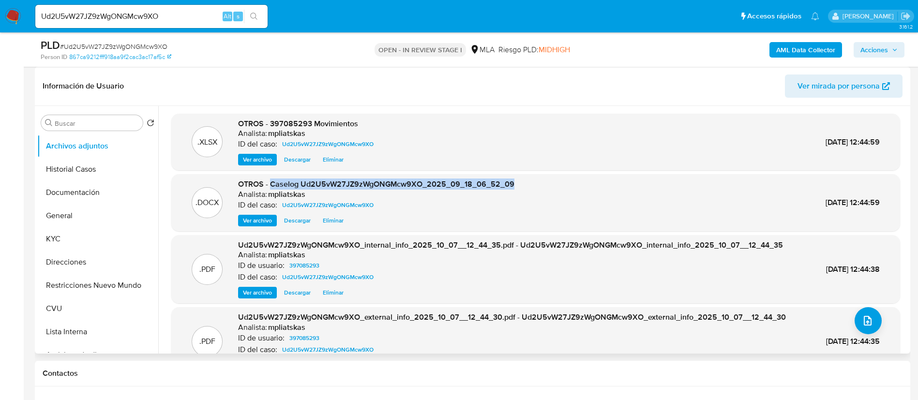
drag, startPoint x: 271, startPoint y: 185, endPoint x: 547, endPoint y: 181, distance: 276.3
click at [547, 181] on div ".DOCX OTROS - Caselog Ud2U5vW27JZ9zWgONGMcw9XO_2025_09_18_06_52_09 Analista: mp…" at bounding box center [535, 202] width 719 height 47
copy span "Caselog Ud2U5vW27JZ9zWgONGMcw9XO_2025_09_18_06_52_09"
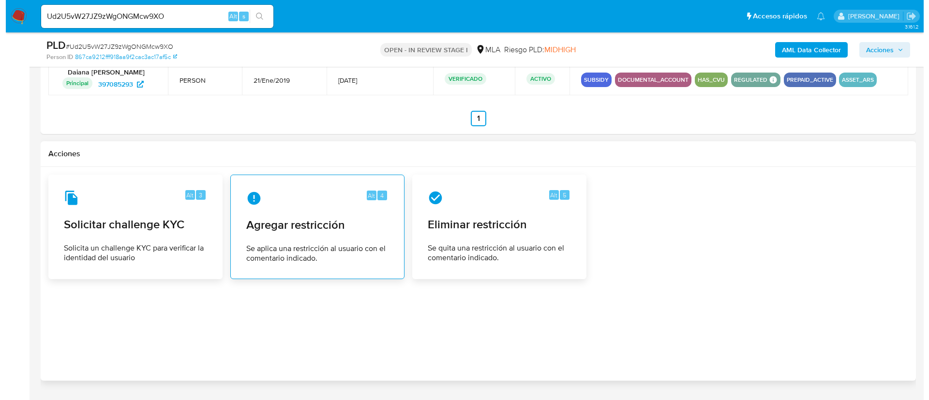
scroll to position [1481, 0]
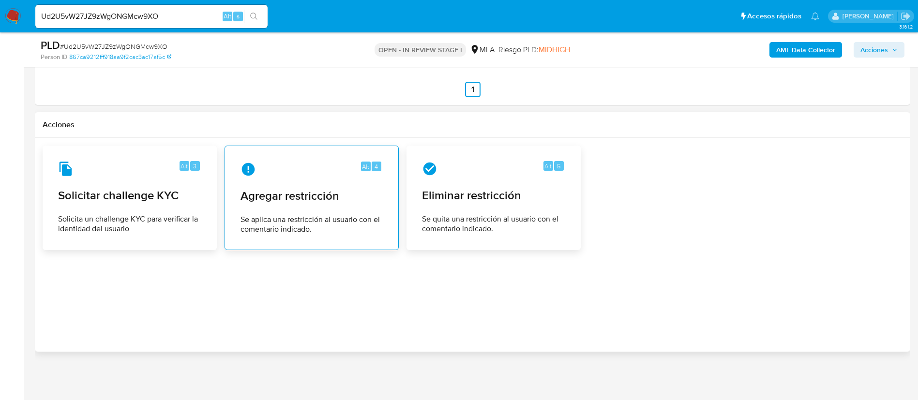
click at [355, 219] on span "Se aplica una restricción al usuario con el comentario indicado." at bounding box center [312, 224] width 142 height 19
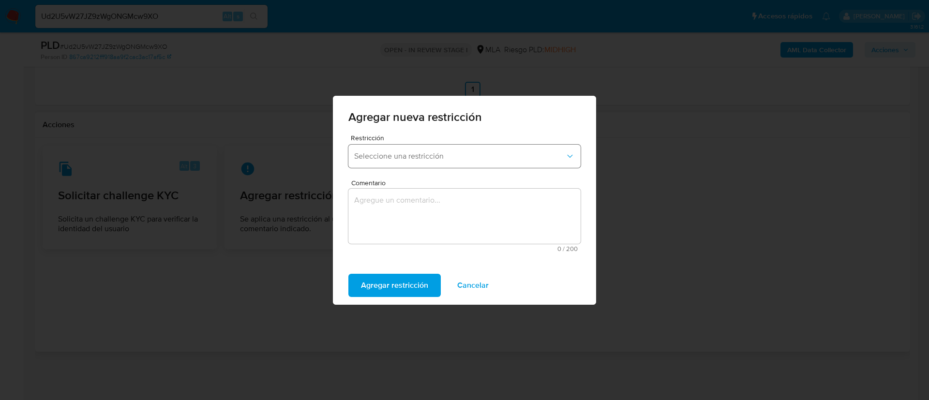
click at [390, 165] on button "Seleccione una restricción" at bounding box center [464, 156] width 232 height 23
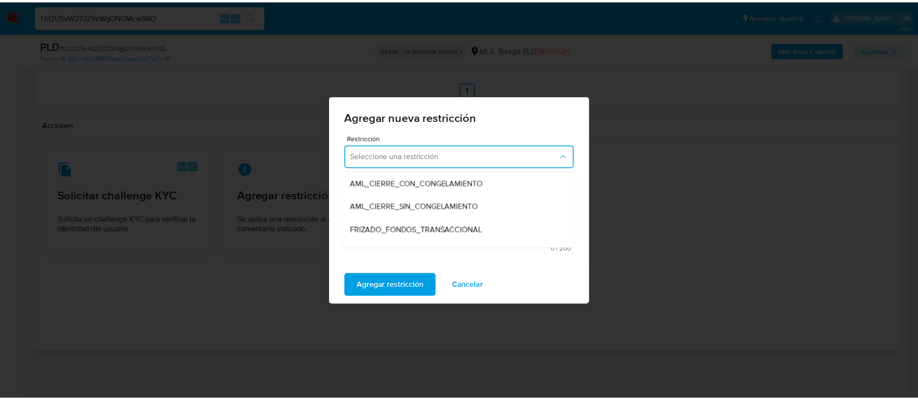
scroll to position [145, 0]
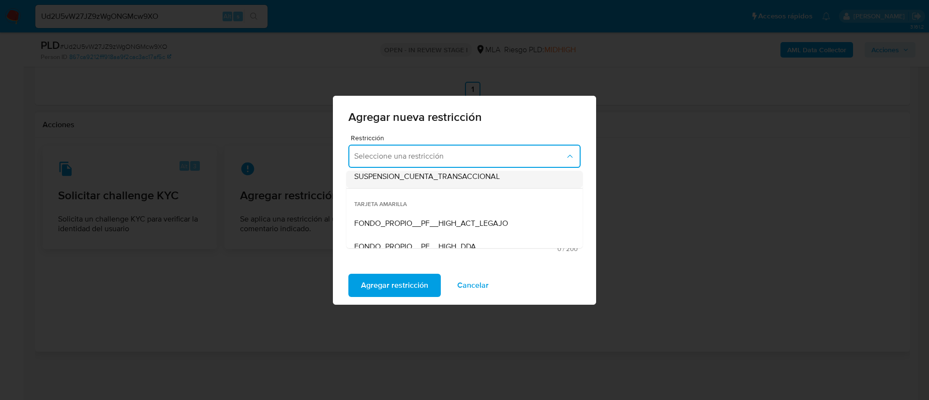
click at [419, 183] on div "SUSPENSION_CUENTA_TRANSACCIONAL" at bounding box center [461, 176] width 215 height 23
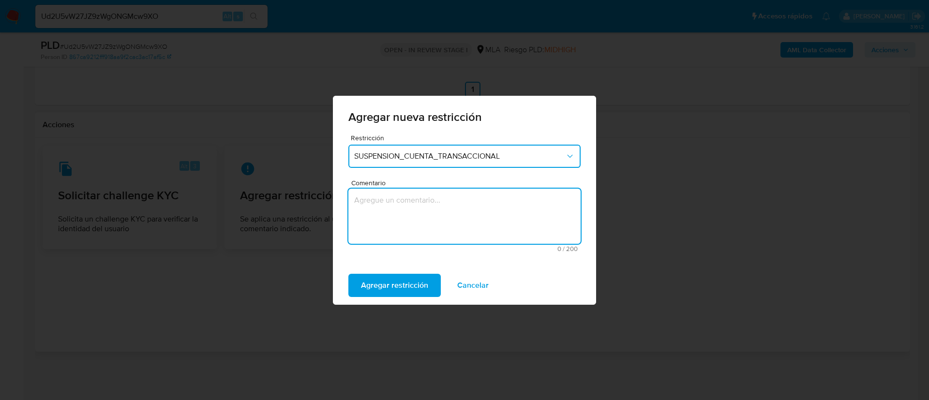
click at [420, 193] on textarea "Comentario" at bounding box center [464, 216] width 232 height 55
type textarea "AML"
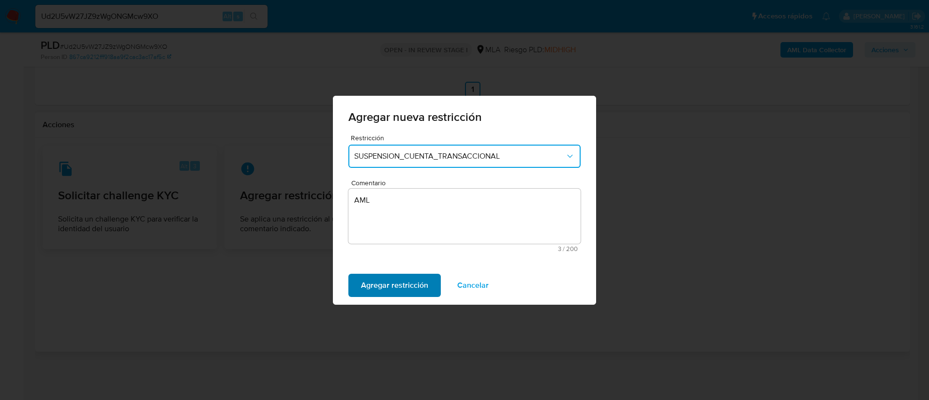
click at [399, 277] on span "Agregar restricción" at bounding box center [394, 285] width 67 height 21
click at [373, 273] on div "Confirmar Cancelar" at bounding box center [464, 285] width 263 height 39
click at [374, 282] on span "Confirmar" at bounding box center [378, 285] width 35 height 21
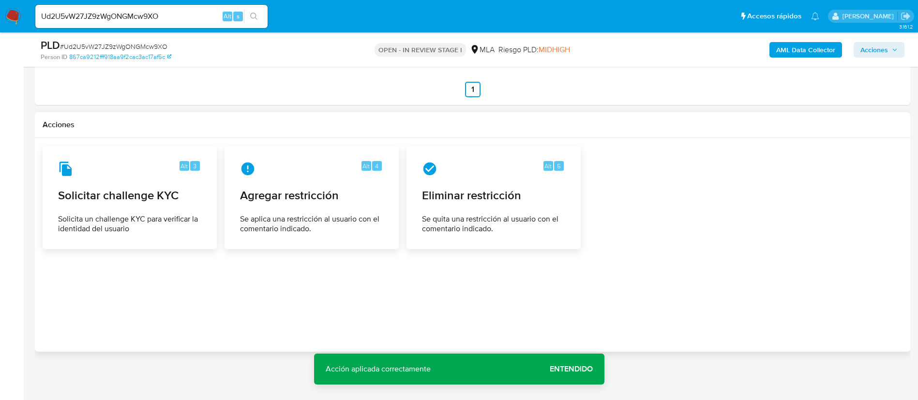
click at [892, 49] on icon "button" at bounding box center [895, 50] width 6 height 6
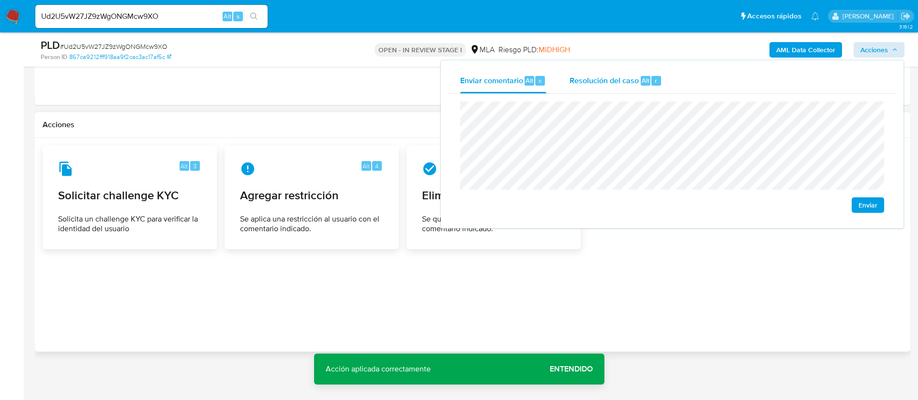
click at [590, 85] on span "Resolución del caso" at bounding box center [604, 80] width 69 height 11
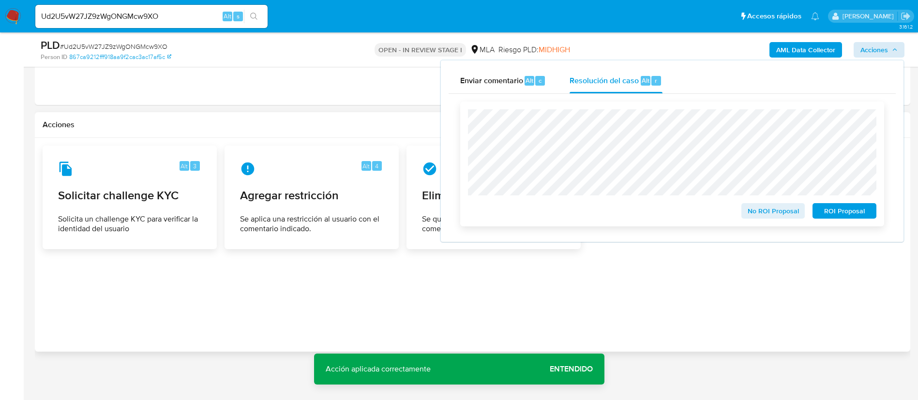
click at [833, 205] on span "ROI Proposal" at bounding box center [844, 211] width 50 height 14
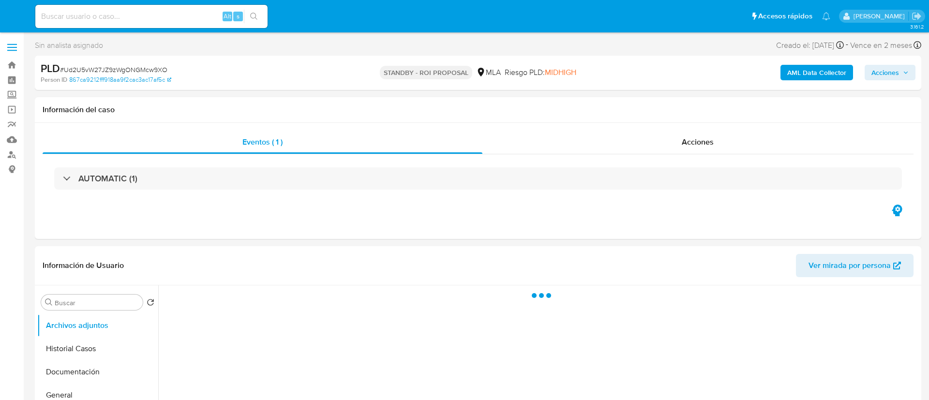
select select "10"
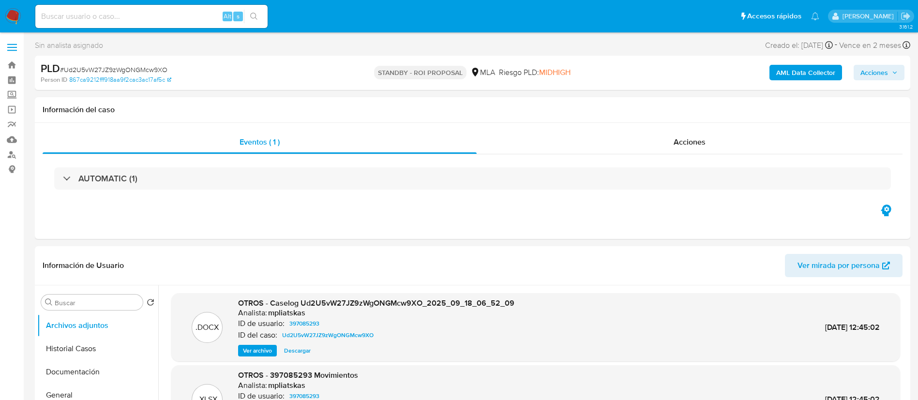
click at [203, 16] on input at bounding box center [151, 16] width 232 height 13
paste input "DDf9L1yymXZZ5RVfbBAncY87"
type input "DDf9L1yymXZZ5RVfbBAncY87"
click at [256, 14] on icon "search-icon" at bounding box center [254, 17] width 8 height 8
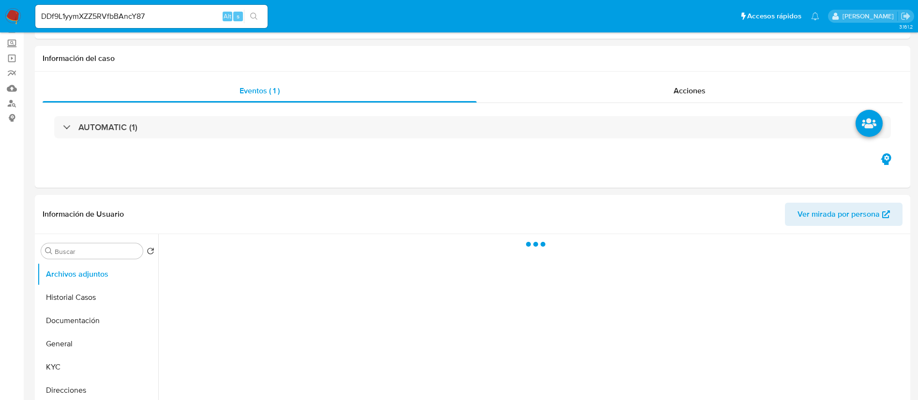
select select "10"
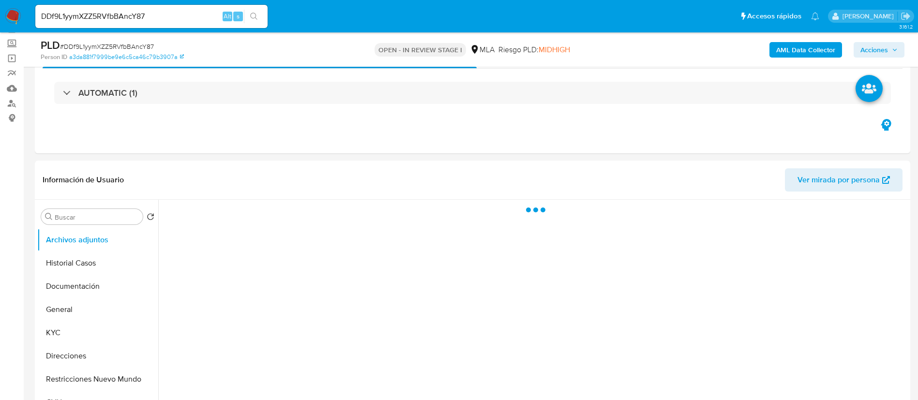
scroll to position [145, 0]
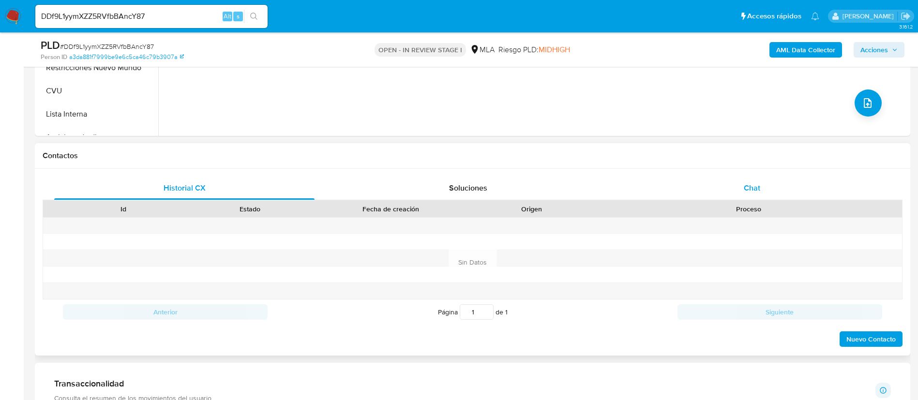
click at [739, 194] on div "Chat" at bounding box center [752, 188] width 260 height 23
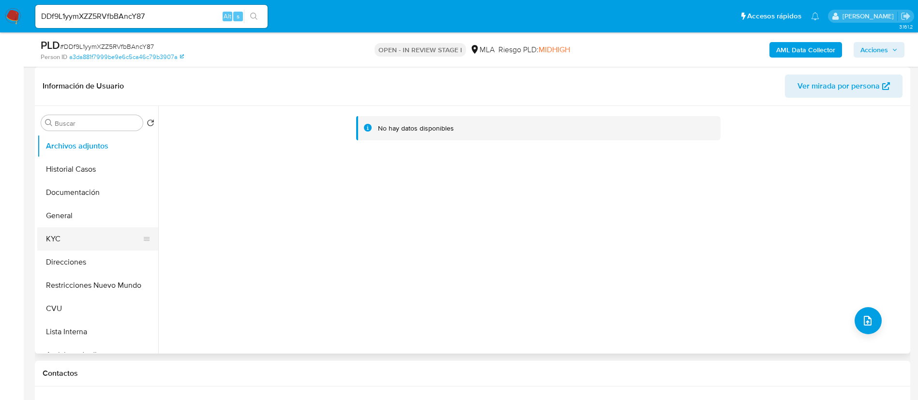
click at [89, 241] on button "KYC" at bounding box center [93, 238] width 113 height 23
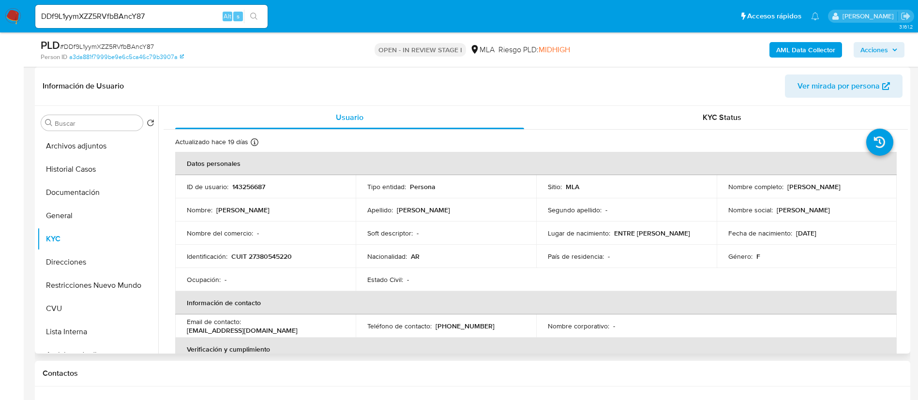
click at [244, 187] on p "143256687" at bounding box center [248, 186] width 33 height 9
copy p "143256687"
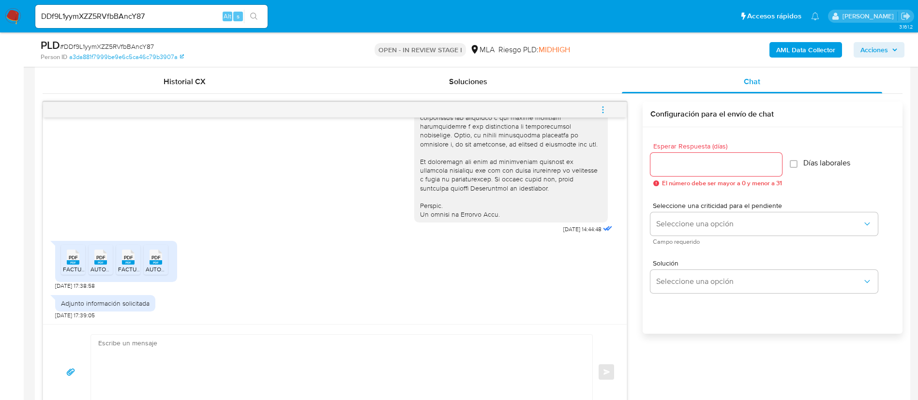
scroll to position [508, 0]
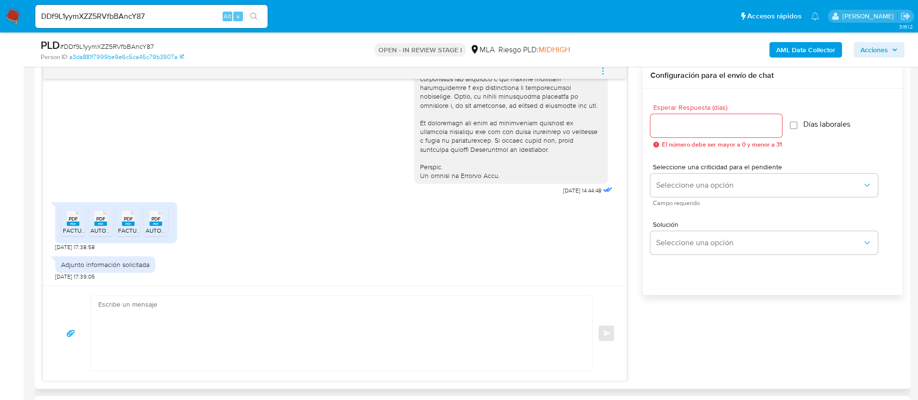
click at [73, 231] on span "FACTURACION 2025_.__ Nuesta Parte _ Lo que sabemos de vos __._.pdf" at bounding box center [159, 230] width 193 height 8
click at [92, 234] on span "AUTOMOTOR 2025 _.__ Nuesta Parte _ Lo que sabemos de vos __._.pdf" at bounding box center [185, 230] width 190 height 8
click at [123, 231] on span "FACTURACIÓN 2024 _.__ Nuesta Parte _ Lo que sabemos de vos __._.pdf" at bounding box center [215, 230] width 194 height 8
click at [145, 231] on li "PDF PDF AUTOMOTOR _.__ Nuesta Parte _ Lo que sabemos de vos __._.pdf" at bounding box center [156, 221] width 24 height 30
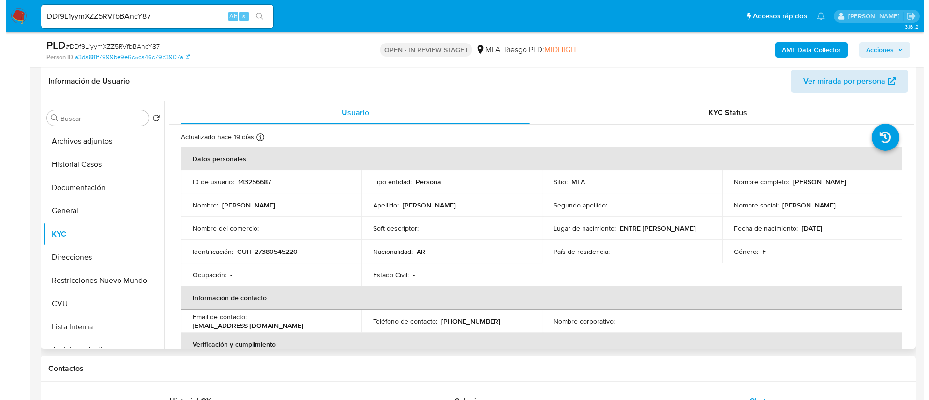
scroll to position [145, 0]
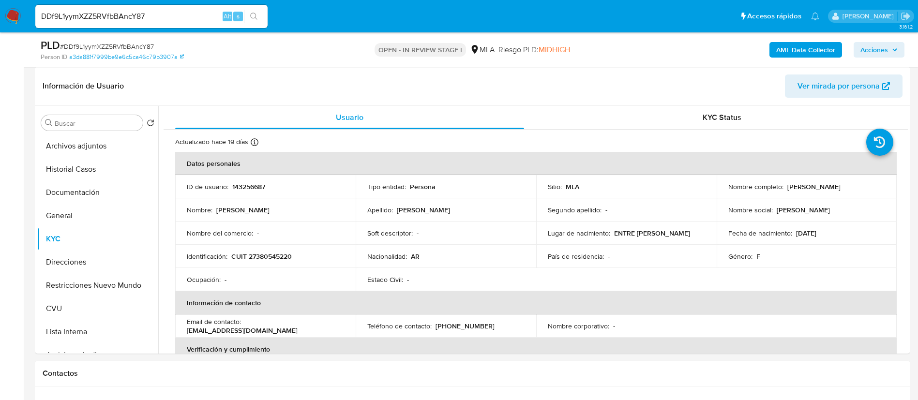
click at [799, 48] on b "AML Data Collector" at bounding box center [805, 49] width 59 height 15
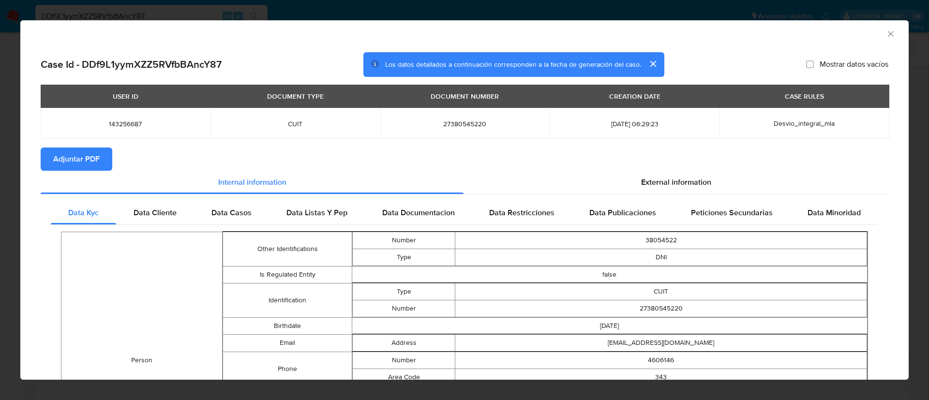
click at [102, 163] on button "Adjuntar PDF" at bounding box center [77, 159] width 72 height 23
click at [881, 27] on div "AML Data Collector" at bounding box center [464, 32] width 888 height 24
click at [886, 32] on icon "Cerrar ventana" at bounding box center [891, 34] width 10 height 10
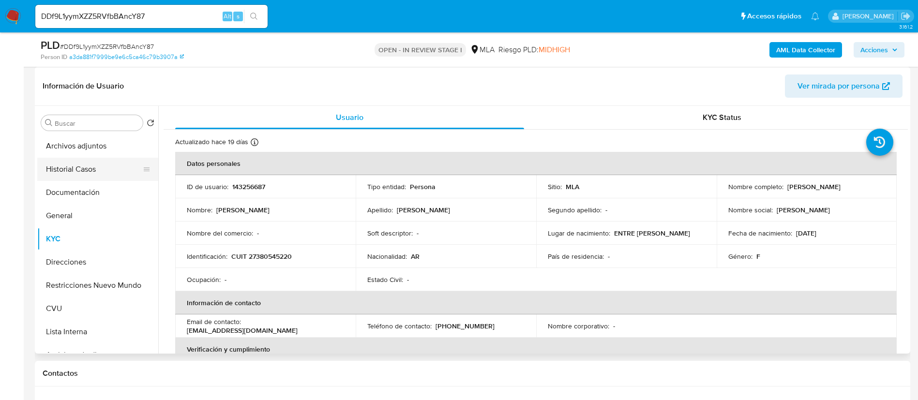
click at [88, 161] on button "Historial Casos" at bounding box center [93, 169] width 113 height 23
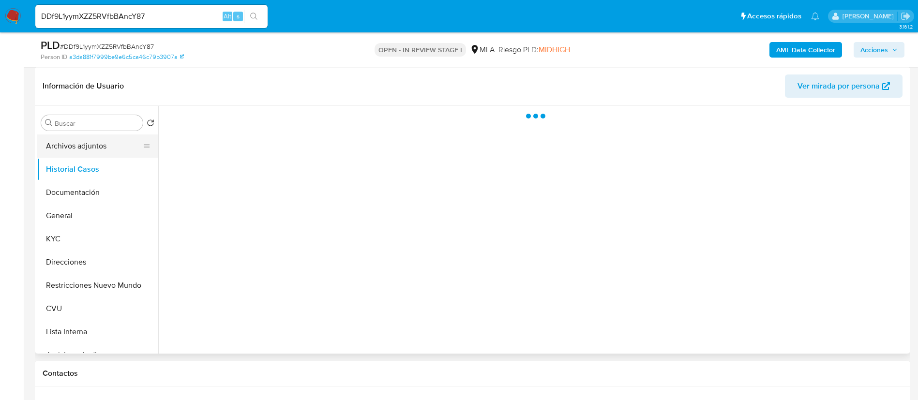
click at [88, 154] on button "Archivos adjuntos" at bounding box center [93, 146] width 113 height 23
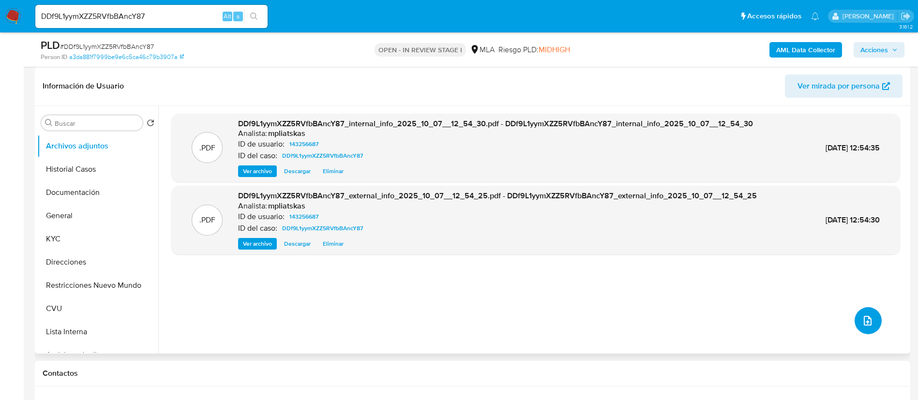
click at [862, 321] on icon "upload-file" at bounding box center [868, 321] width 12 height 12
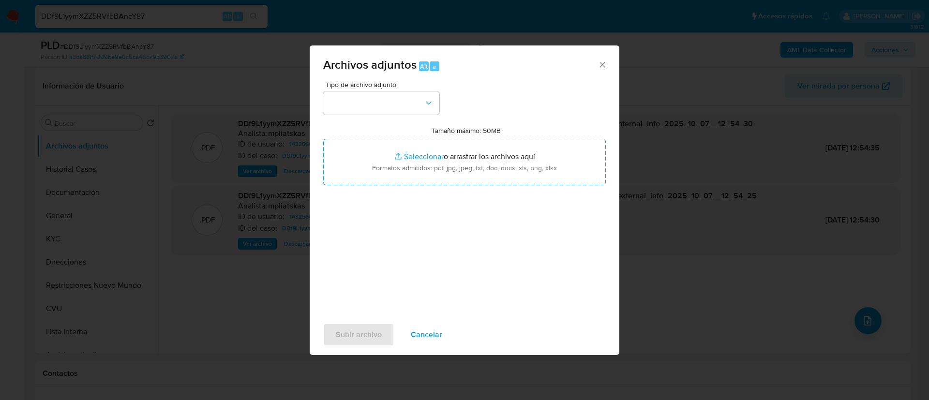
click at [356, 117] on div "Tipo de archivo adjunto Tamaño máximo: 50MB Seleccionar archivos Seleccionar o …" at bounding box center [464, 195] width 283 height 228
click at [351, 102] on button "button" at bounding box center [381, 102] width 116 height 23
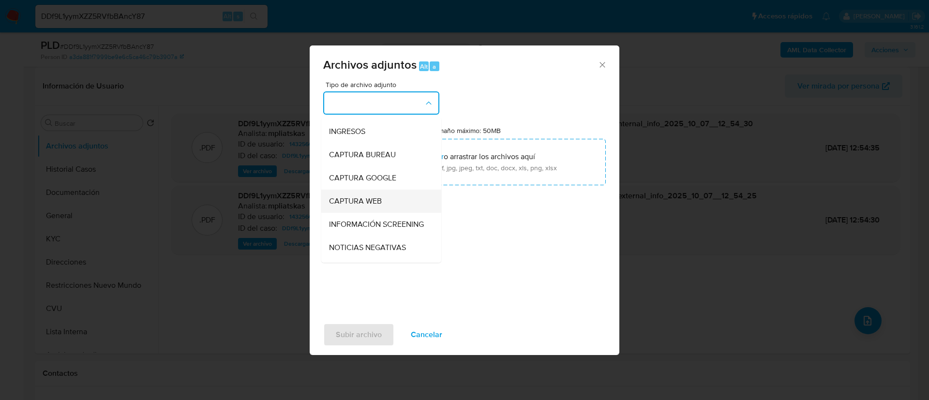
scroll to position [0, 0]
click at [366, 156] on div "INGRESOS" at bounding box center [378, 152] width 99 height 23
click at [366, 156] on input "Tamaño máximo: 50MB Seleccionar archivos" at bounding box center [464, 162] width 283 height 46
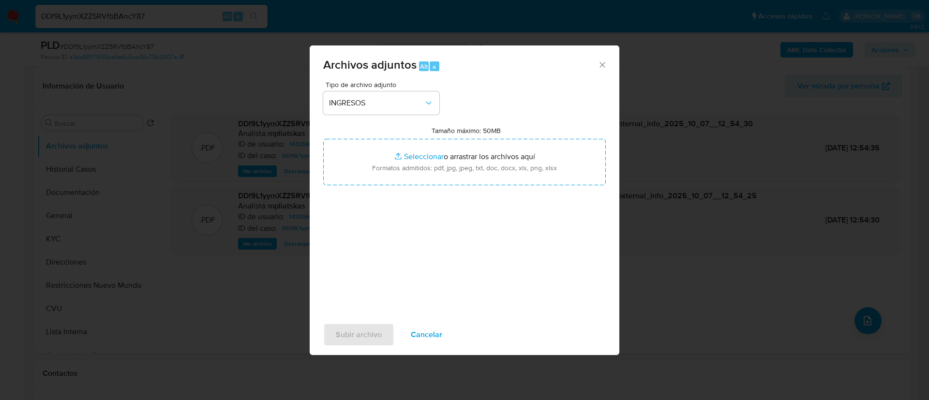
type input "C:\fakepath\143256687_ab888320-a302-45a3-982e-ed0445515984.pdf"
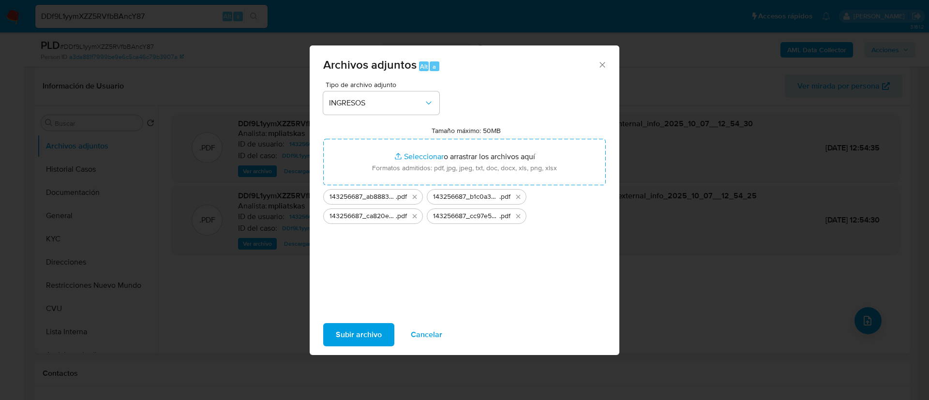
drag, startPoint x: 366, startPoint y: 156, endPoint x: 381, endPoint y: 331, distance: 176.3
click at [381, 331] on span "Subir archivo" at bounding box center [359, 334] width 46 height 21
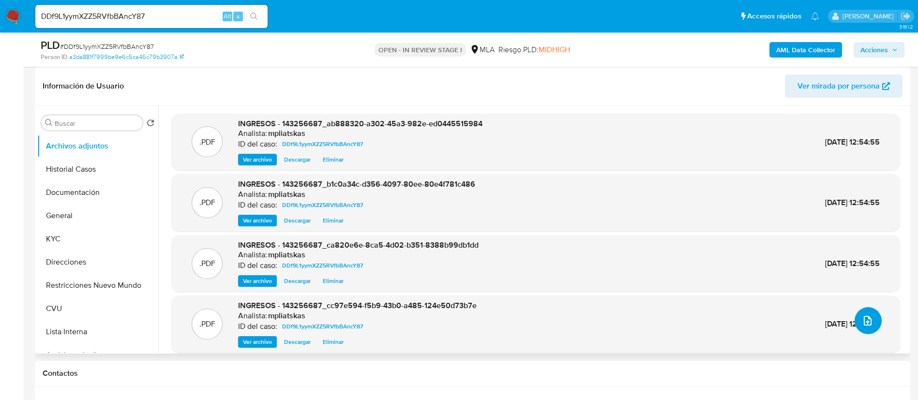
click at [867, 319] on icon "upload-file" at bounding box center [868, 321] width 8 height 10
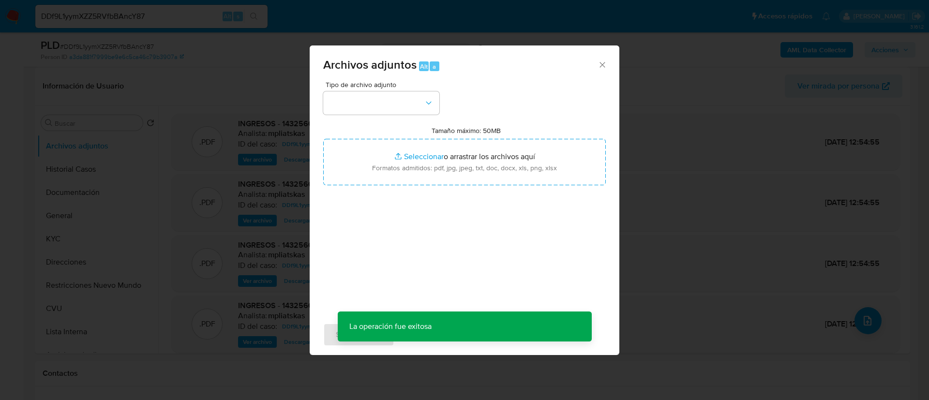
click at [344, 115] on div "Tipo de archivo adjunto Tamaño máximo: 50MB Seleccionar archivos Seleccionar o …" at bounding box center [464, 195] width 283 height 228
click at [351, 109] on button "button" at bounding box center [381, 102] width 116 height 23
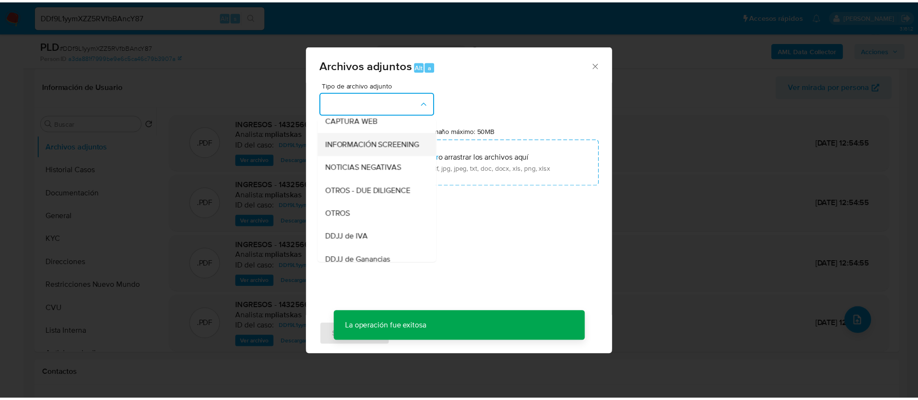
scroll to position [145, 0]
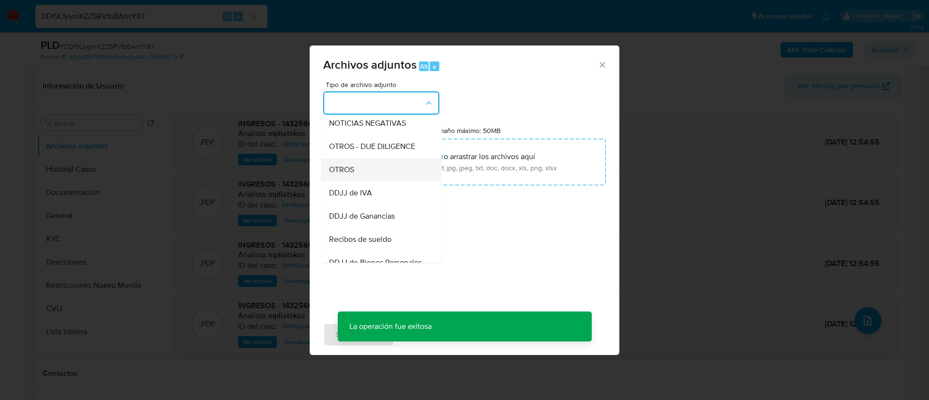
click at [386, 181] on div "OTROS" at bounding box center [378, 169] width 99 height 23
click at [386, 187] on div "Tipo de archivo adjunto IDENTIFICACIÓN INGRESOS CAPTURA BUREAU CAPTURA GOOGLE C…" at bounding box center [464, 195] width 283 height 228
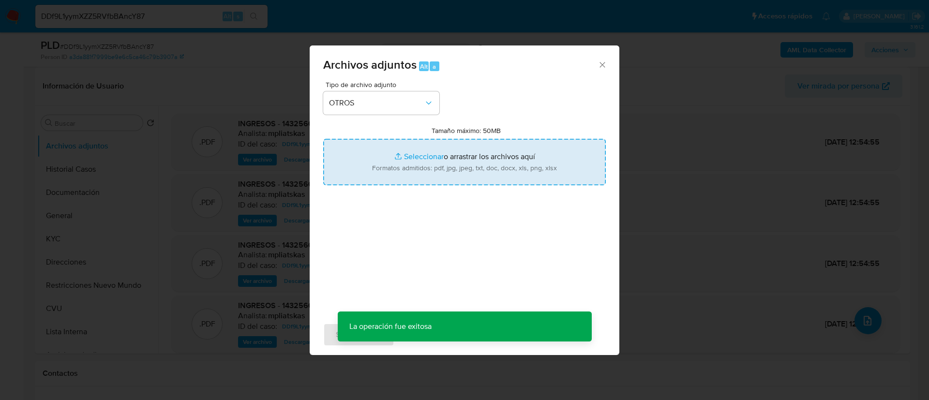
click at [381, 180] on input "Tamaño máximo: 50MB Seleccionar archivos" at bounding box center [464, 162] width 283 height 46
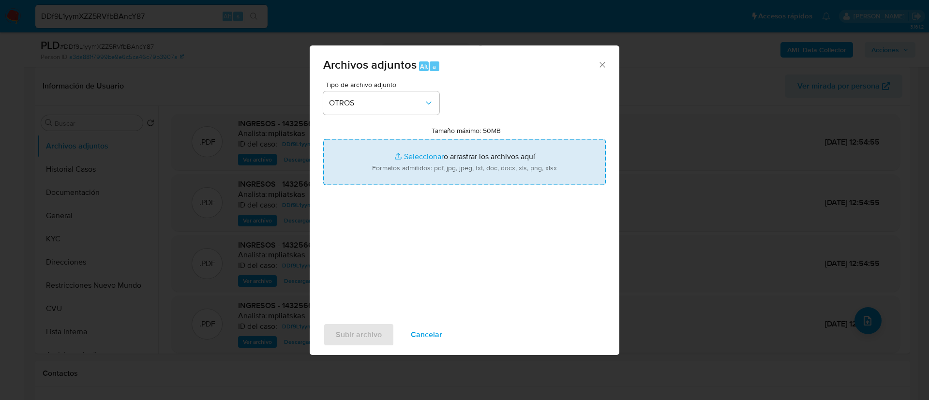
type input "C:\fakepath\143256687 Movimientos.xlsx"
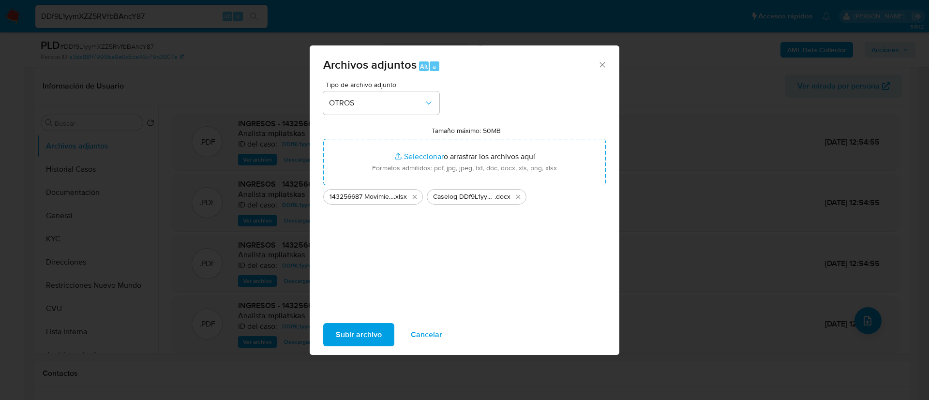
click at [365, 339] on span "Subir archivo" at bounding box center [359, 334] width 46 height 21
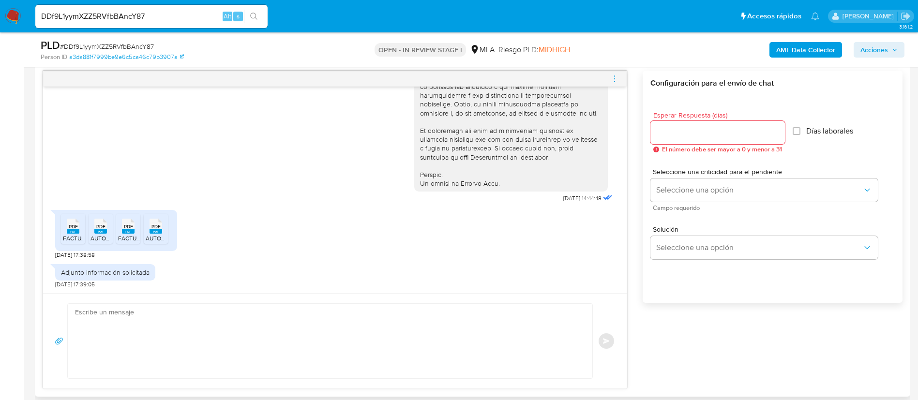
scroll to position [581, 0]
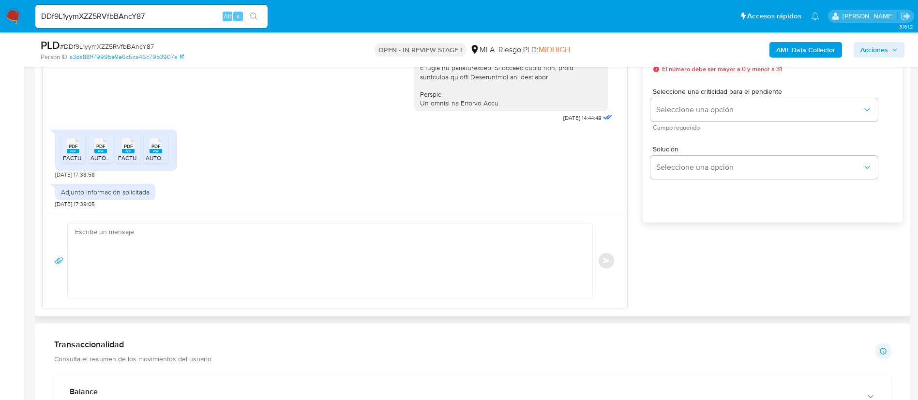
click at [504, 262] on textarea at bounding box center [327, 261] width 505 height 75
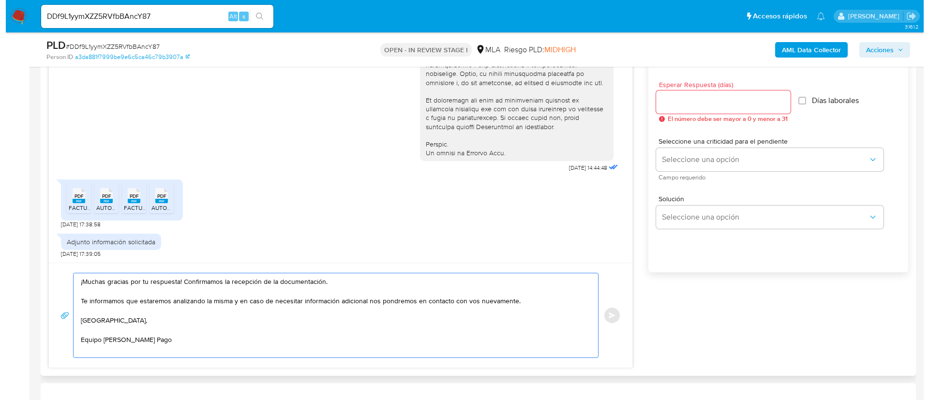
scroll to position [508, 0]
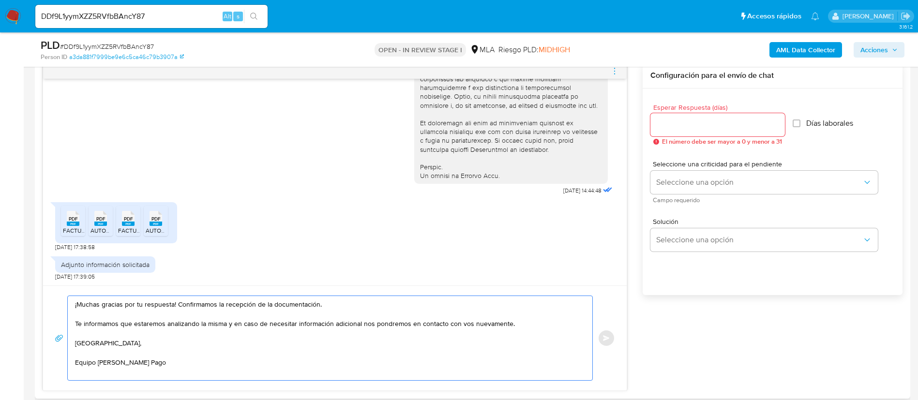
type textarea "¡Muchas gracias por tu respuesta! Confirmamos la recepción de la documentación.…"
click at [667, 115] on div at bounding box center [717, 124] width 135 height 23
click at [669, 121] on input "Esperar Respuesta (días)" at bounding box center [717, 125] width 135 height 13
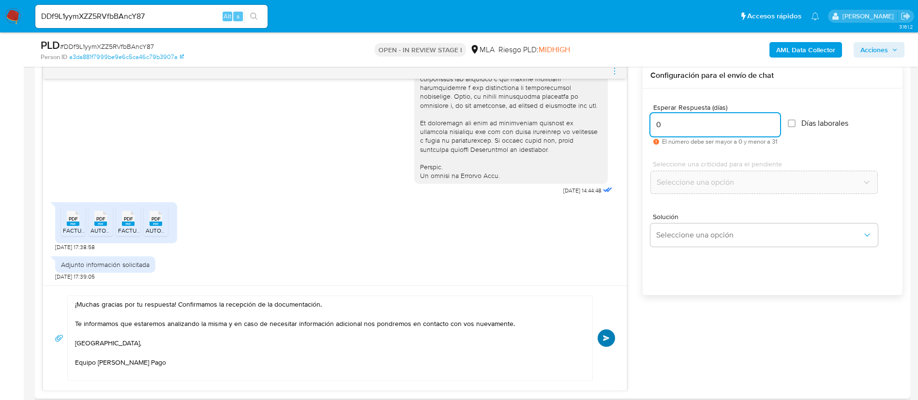
type input "0"
click at [604, 337] on span "Enviar" at bounding box center [606, 338] width 7 height 6
click at [615, 73] on icon "menu-action" at bounding box center [614, 73] width 1 height 1
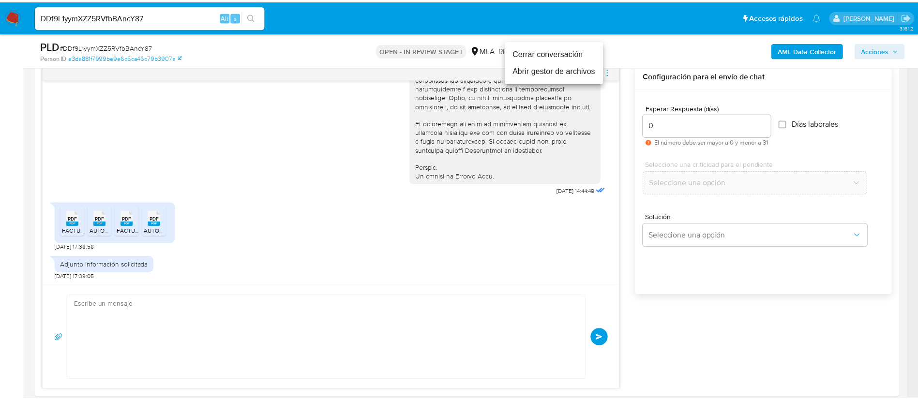
scroll to position [550, 0]
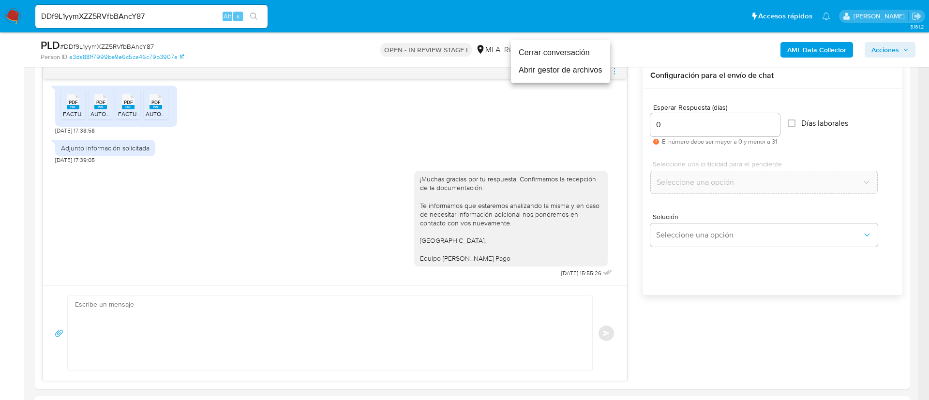
click at [571, 57] on li "Cerrar conversación" at bounding box center [560, 52] width 99 height 17
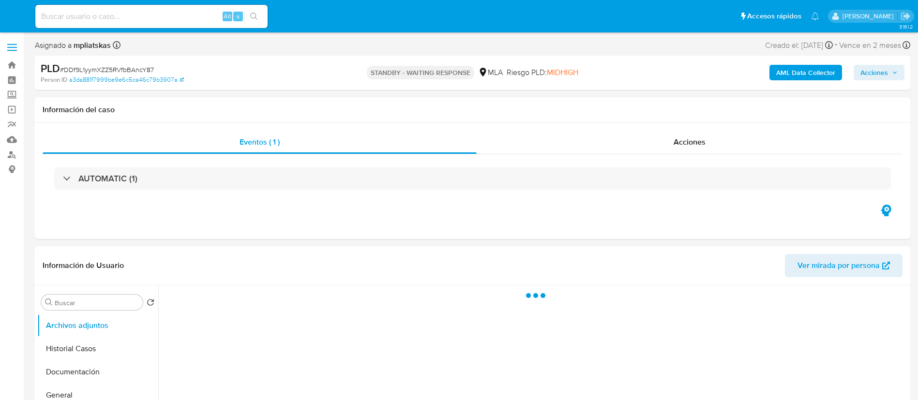
select select "10"
